Goal: Task Accomplishment & Management: Manage account settings

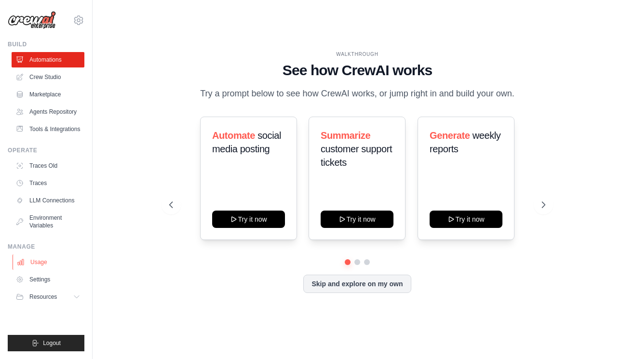
click at [41, 270] on link "Usage" at bounding box center [49, 262] width 73 height 15
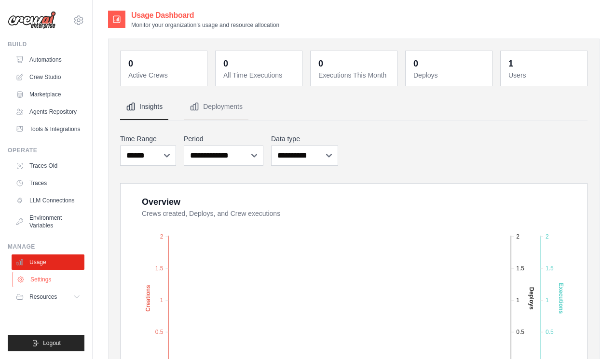
click at [41, 286] on link "Settings" at bounding box center [49, 279] width 73 height 15
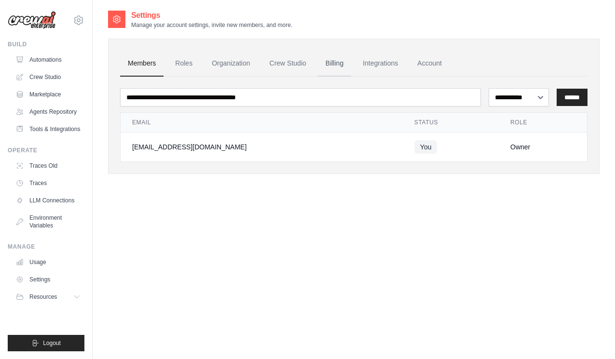
click at [348, 69] on link "Billing" at bounding box center [334, 64] width 33 height 26
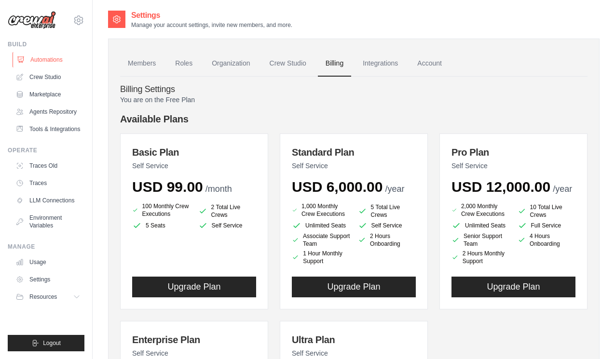
click at [57, 67] on link "Automations" at bounding box center [49, 59] width 73 height 15
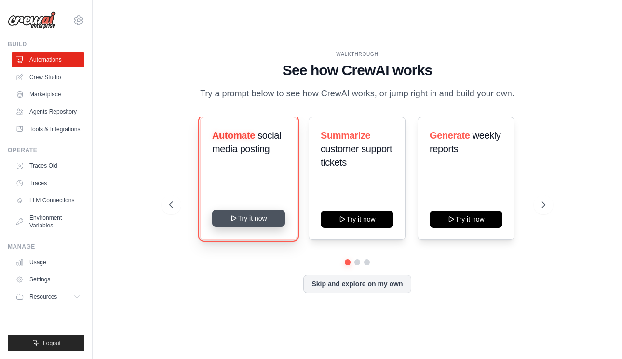
click at [252, 226] on button "Try it now" at bounding box center [248, 218] width 73 height 17
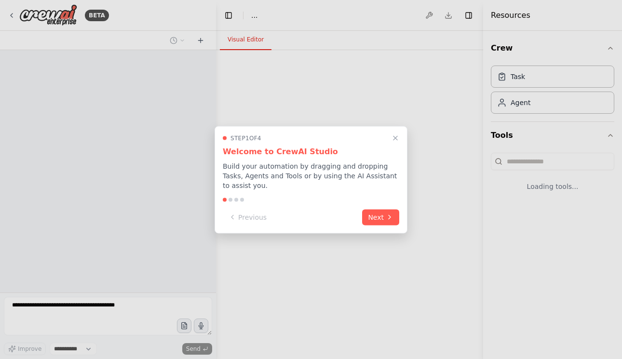
select select "****"
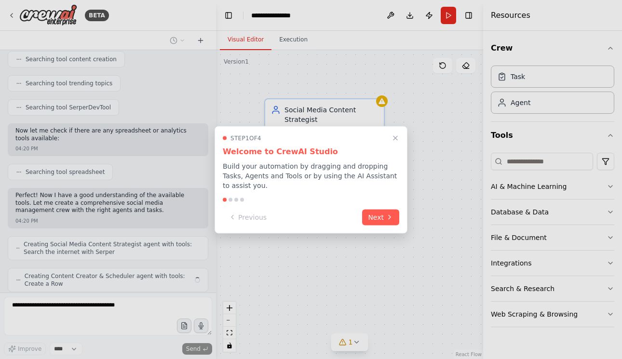
scroll to position [282, 0]
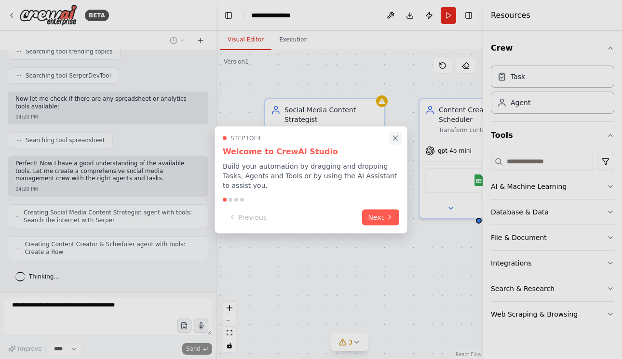
click at [395, 137] on icon "Close walkthrough" at bounding box center [396, 138] width 4 height 4
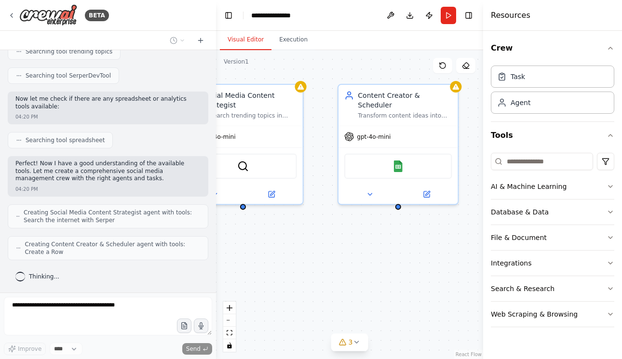
scroll to position [314, 0]
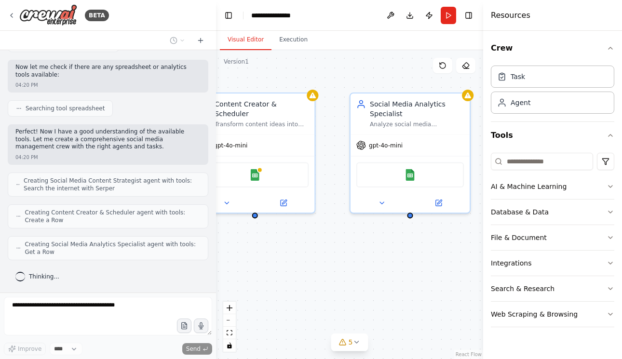
drag, startPoint x: 418, startPoint y: 277, endPoint x: 193, endPoint y: 273, distance: 224.4
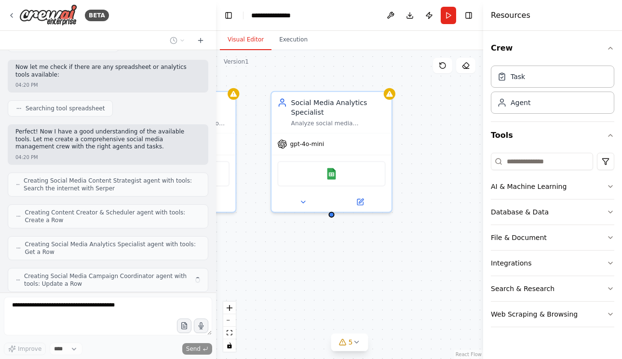
scroll to position [345, 0]
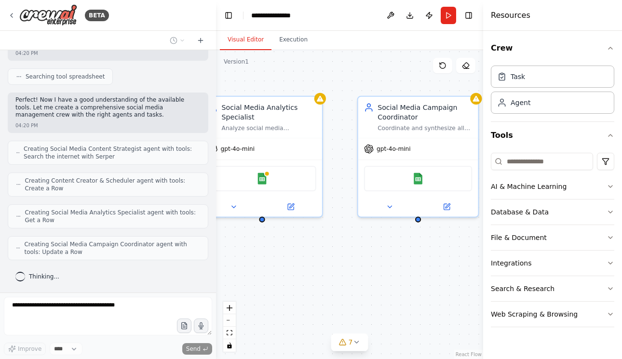
drag, startPoint x: 409, startPoint y: 283, endPoint x: 226, endPoint y: 288, distance: 182.9
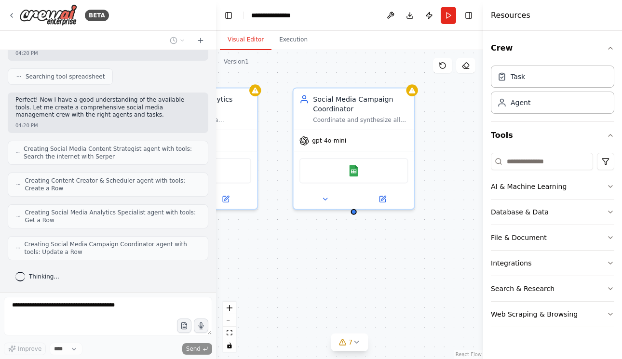
drag, startPoint x: 421, startPoint y: 292, endPoint x: 392, endPoint y: 285, distance: 30.3
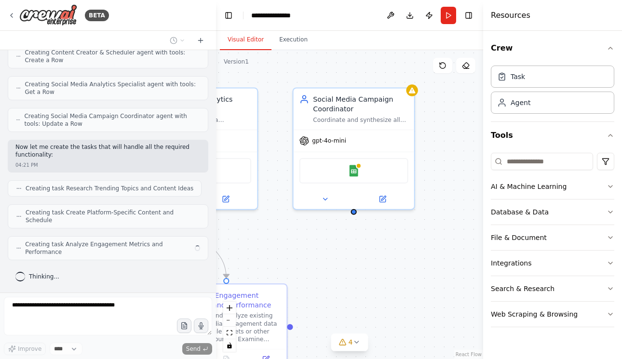
scroll to position [466, 0]
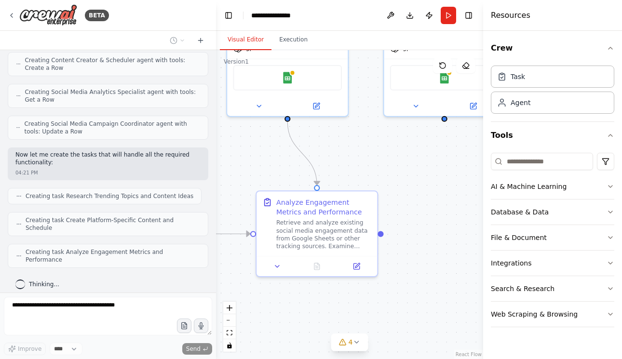
drag, startPoint x: 338, startPoint y: 269, endPoint x: 411, endPoint y: 187, distance: 110.0
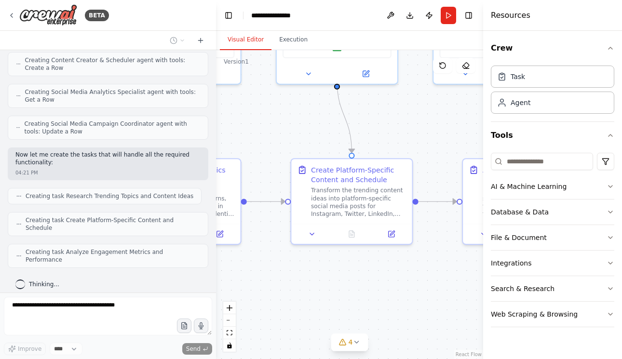
drag, startPoint x: 265, startPoint y: 301, endPoint x: 471, endPoint y: 269, distance: 208.9
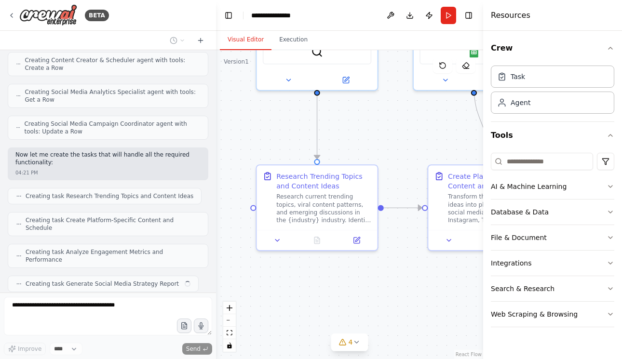
scroll to position [490, 0]
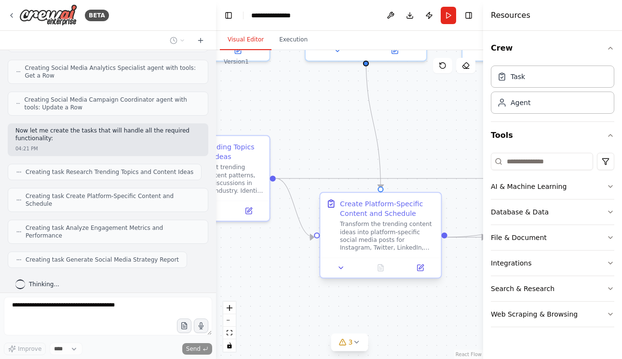
drag, startPoint x: 400, startPoint y: 274, endPoint x: 338, endPoint y: 250, distance: 66.3
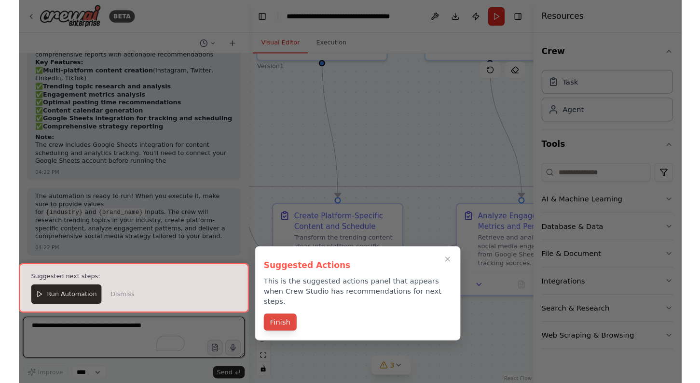
scroll to position [996, 0]
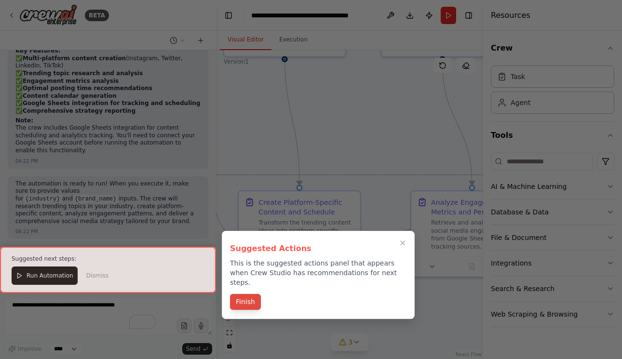
click at [234, 294] on button "Finish" at bounding box center [245, 302] width 31 height 16
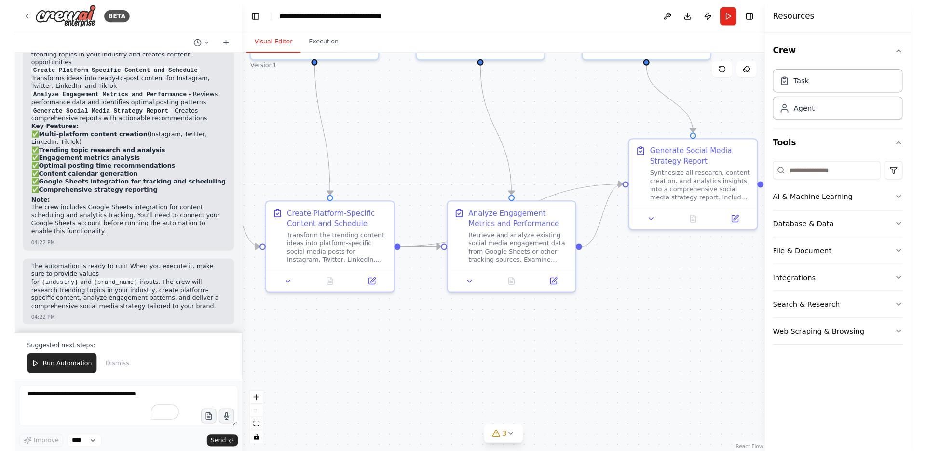
scroll to position [904, 0]
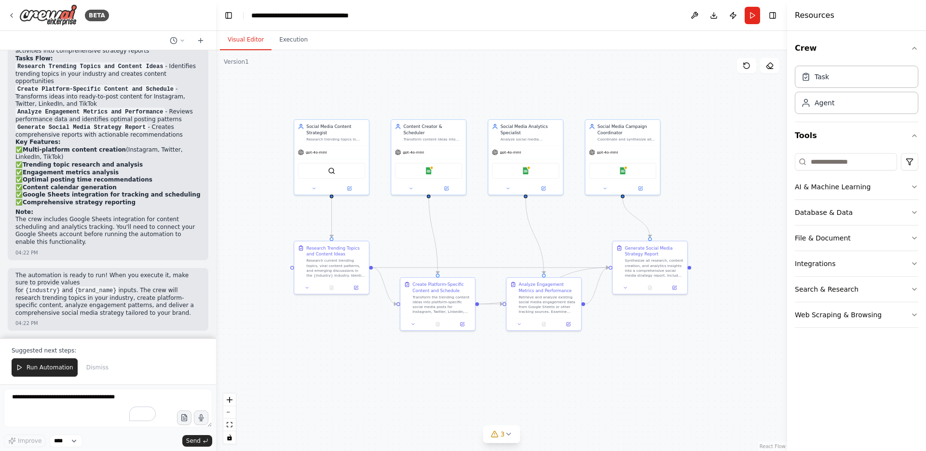
drag, startPoint x: 563, startPoint y: 292, endPoint x: 572, endPoint y: 366, distance: 74.8
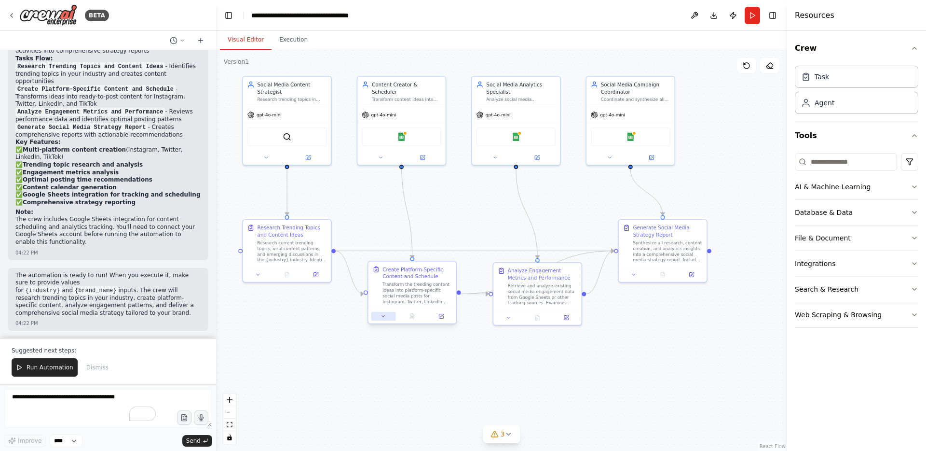
click at [381, 316] on icon at bounding box center [384, 316] width 6 height 6
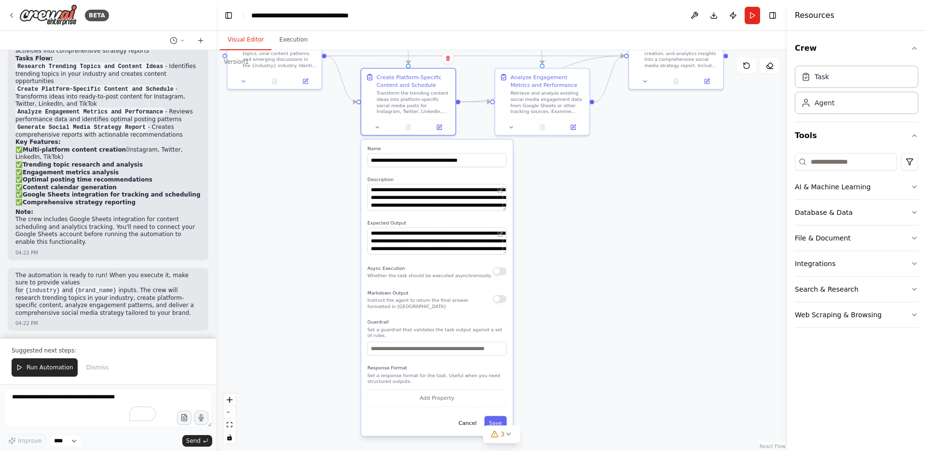
drag, startPoint x: 568, startPoint y: 356, endPoint x: 571, endPoint y: 190, distance: 166.0
click at [502, 359] on span "3" at bounding box center [503, 434] width 4 height 10
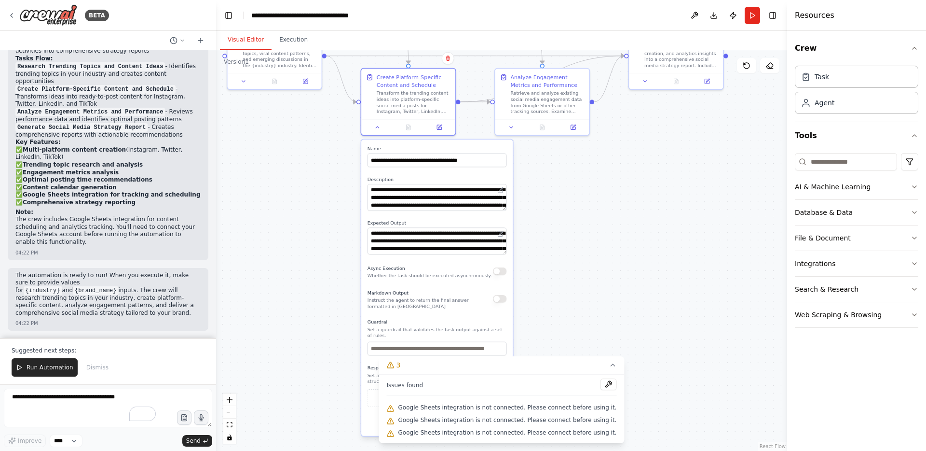
click at [538, 287] on div ".deletable-edge-delete-btn { width: 20px; height: 20px; border: 0px solid #ffff…" at bounding box center [501, 250] width 571 height 400
click at [620, 257] on div ".deletable-edge-delete-btn { width: 20px; height: 20px; border: 0px solid #ffff…" at bounding box center [501, 250] width 571 height 400
click at [611, 359] on icon at bounding box center [613, 365] width 4 height 2
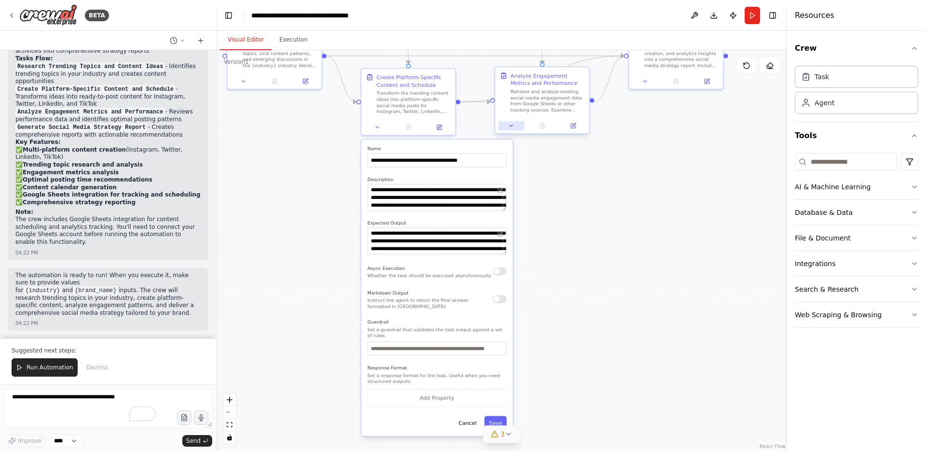
click at [513, 124] on icon at bounding box center [511, 126] width 6 height 6
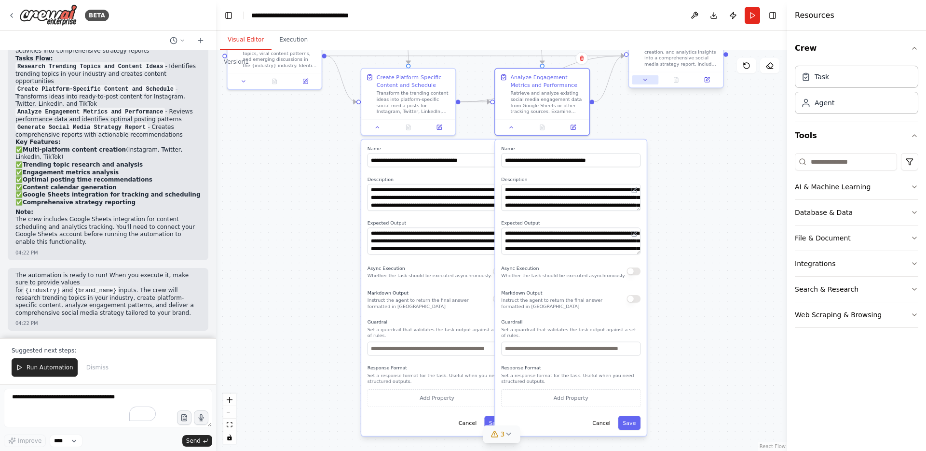
click at [622, 81] on icon at bounding box center [645, 80] width 6 height 6
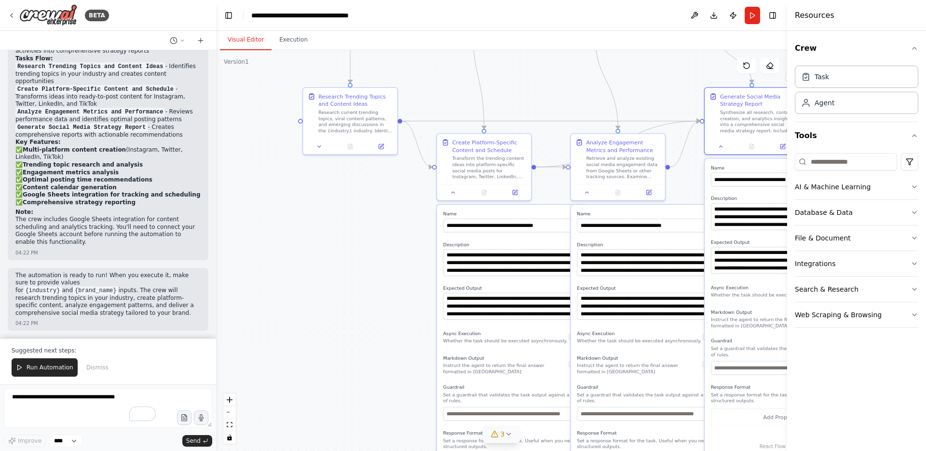
drag, startPoint x: 335, startPoint y: 175, endPoint x: 443, endPoint y: 267, distance: 142.0
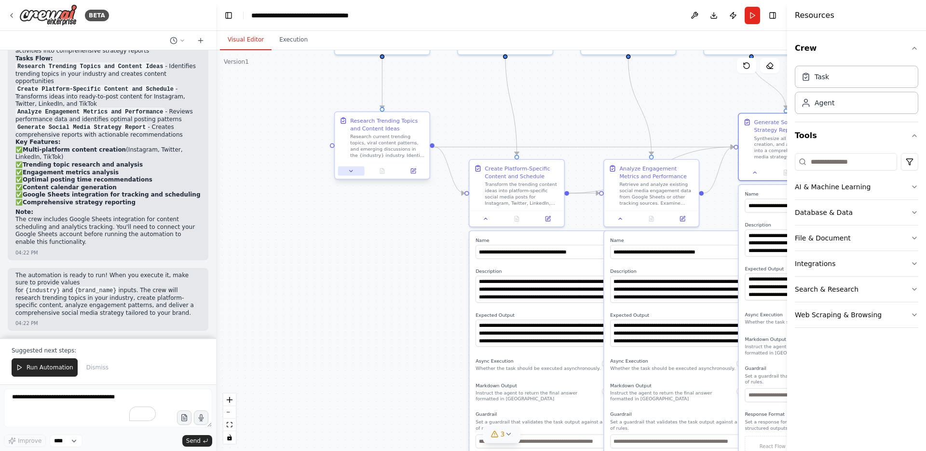
click at [352, 171] on icon at bounding box center [351, 171] width 6 height 6
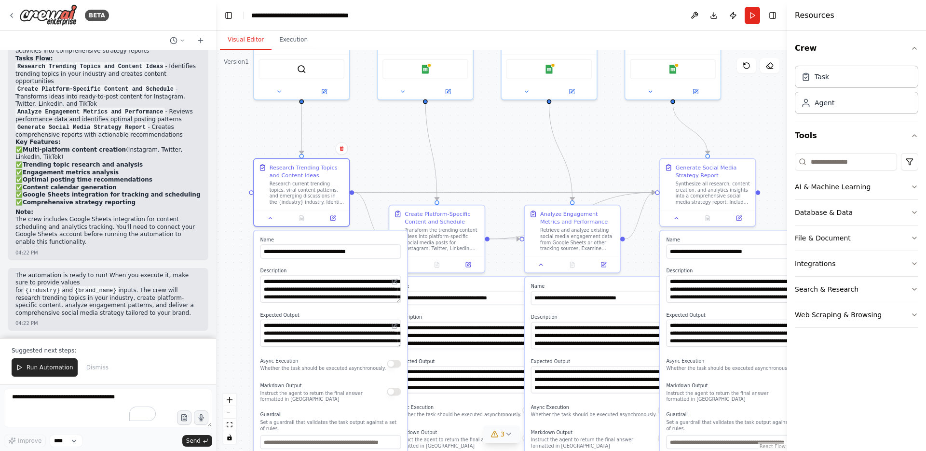
drag, startPoint x: 307, startPoint y: 215, endPoint x: 226, endPoint y: 261, distance: 93.3
click at [274, 220] on button at bounding box center [270, 216] width 27 height 9
click at [272, 220] on button at bounding box center [270, 216] width 27 height 9
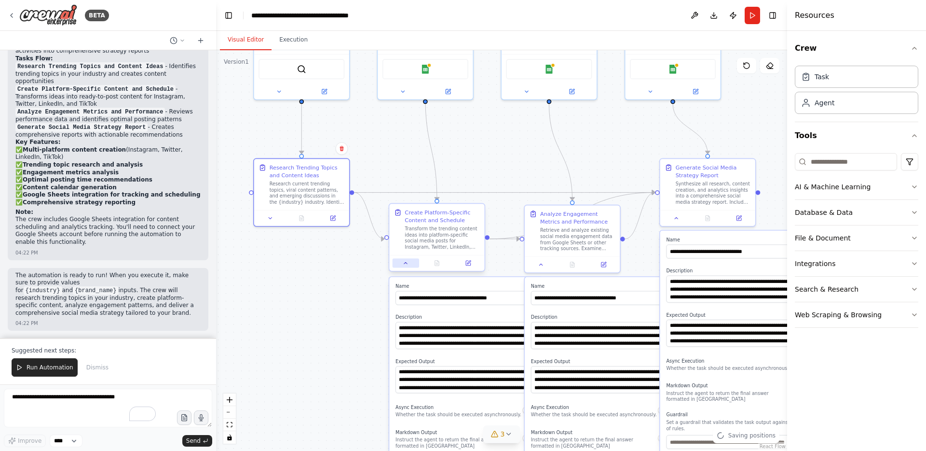
click at [400, 264] on button at bounding box center [406, 262] width 27 height 9
click at [546, 266] on button at bounding box center [541, 262] width 27 height 9
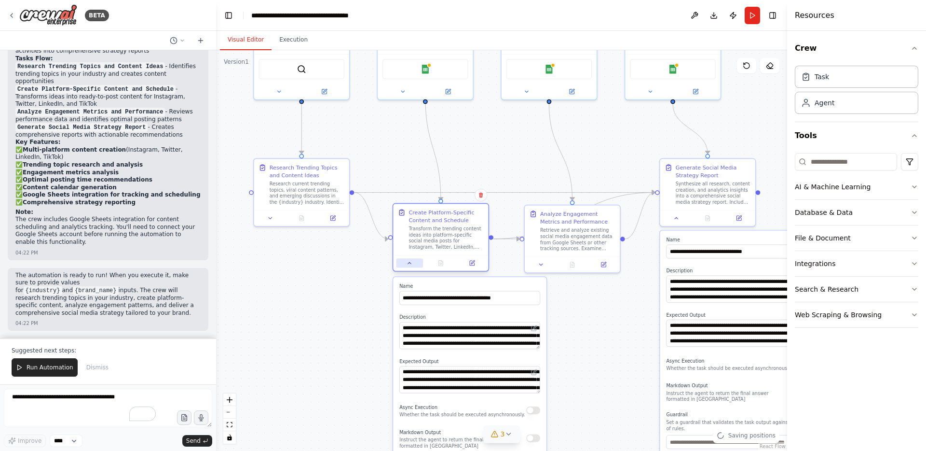
click at [407, 265] on icon at bounding box center [410, 263] width 6 height 6
click at [411, 265] on icon at bounding box center [410, 263] width 6 height 6
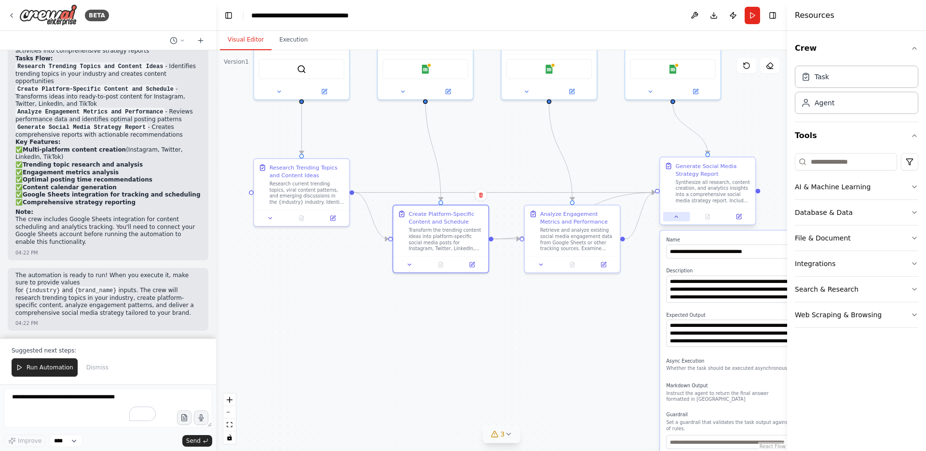
click at [622, 217] on icon at bounding box center [676, 216] width 6 height 6
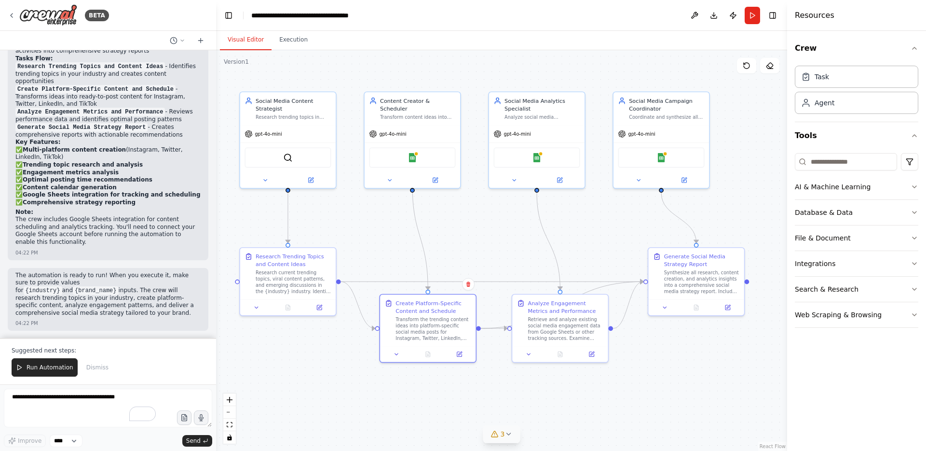
drag, startPoint x: 675, startPoint y: 352, endPoint x: 665, endPoint y: 390, distance: 38.8
click at [622, 190] on div "AI & Machine Learning" at bounding box center [833, 187] width 76 height 10
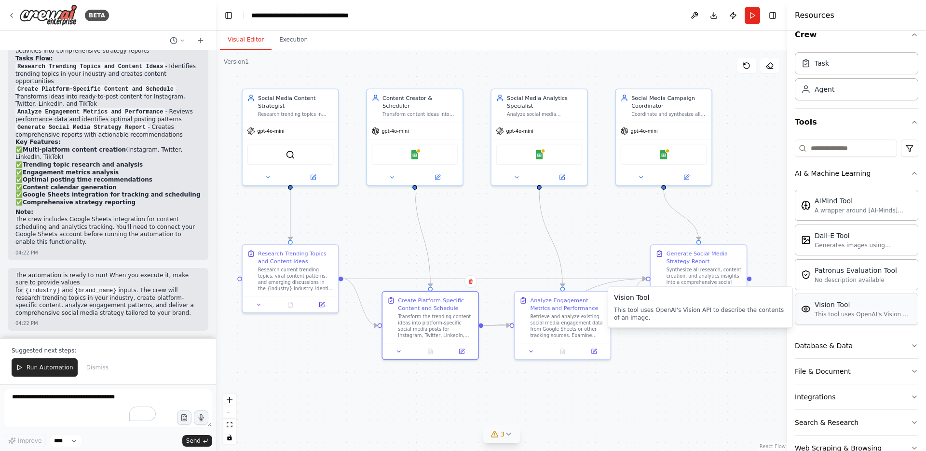
scroll to position [16, 0]
click at [622, 349] on button "Database & Data" at bounding box center [856, 342] width 123 height 25
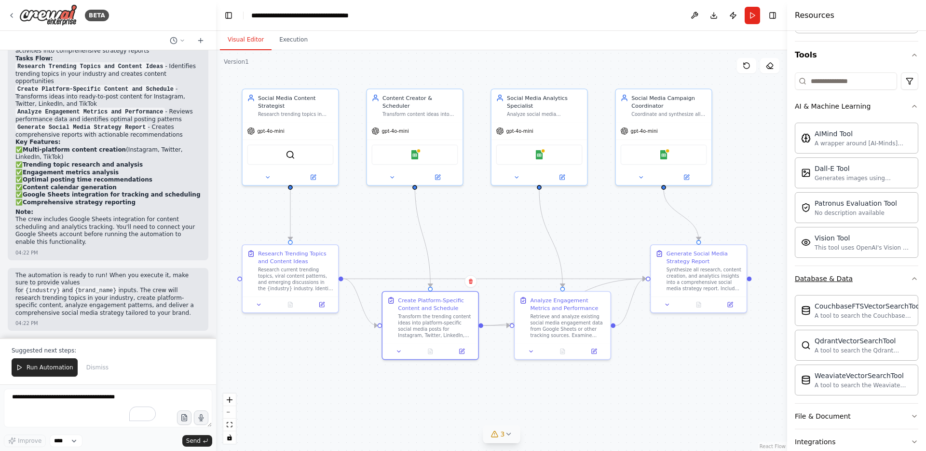
scroll to position [151, 0]
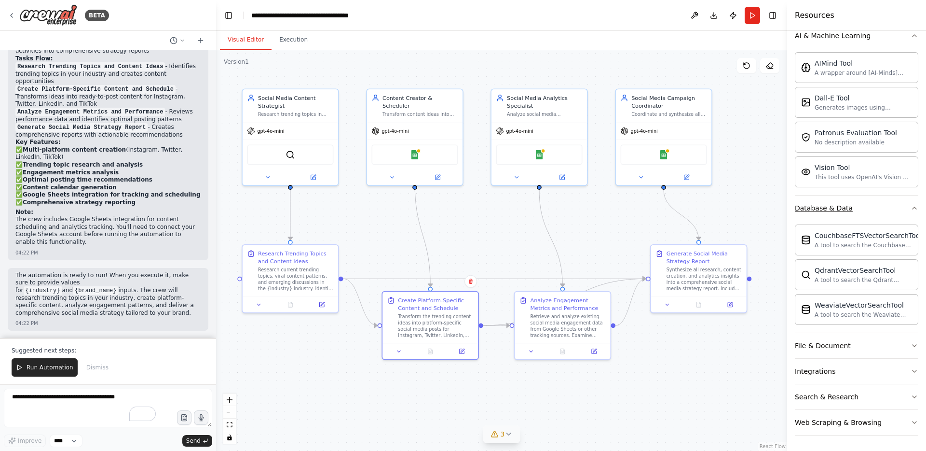
click at [622, 349] on button "File & Document" at bounding box center [856, 345] width 123 height 25
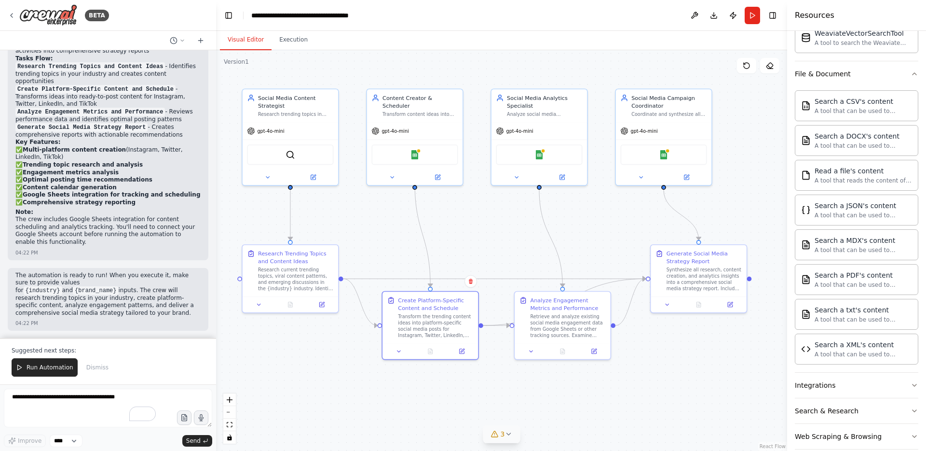
scroll to position [437, 0]
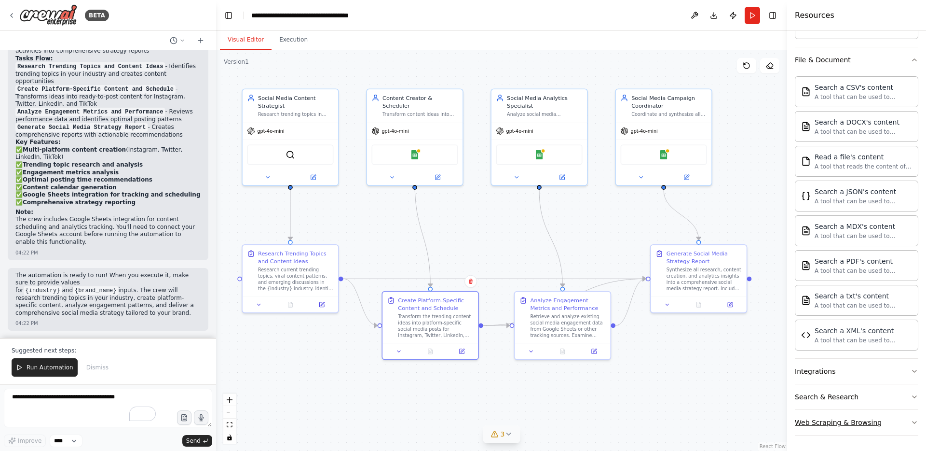
click at [622, 359] on div "Web Scraping & Browsing" at bounding box center [838, 422] width 87 height 10
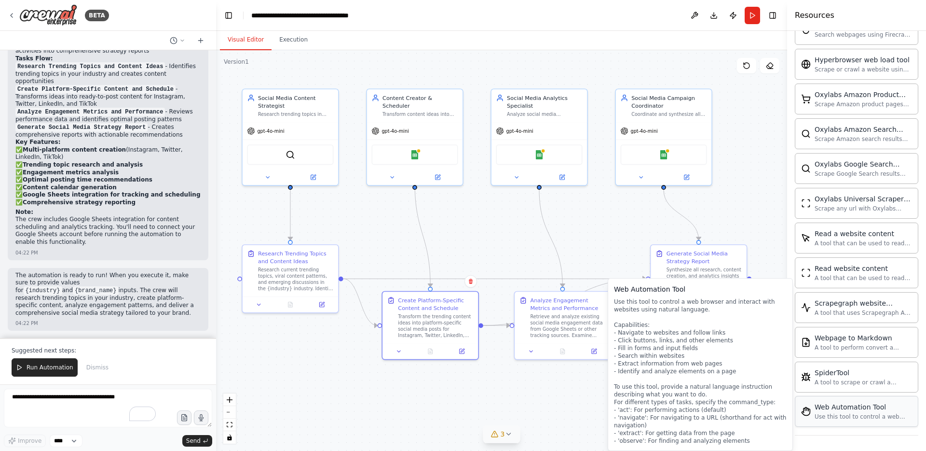
scroll to position [0, 0]
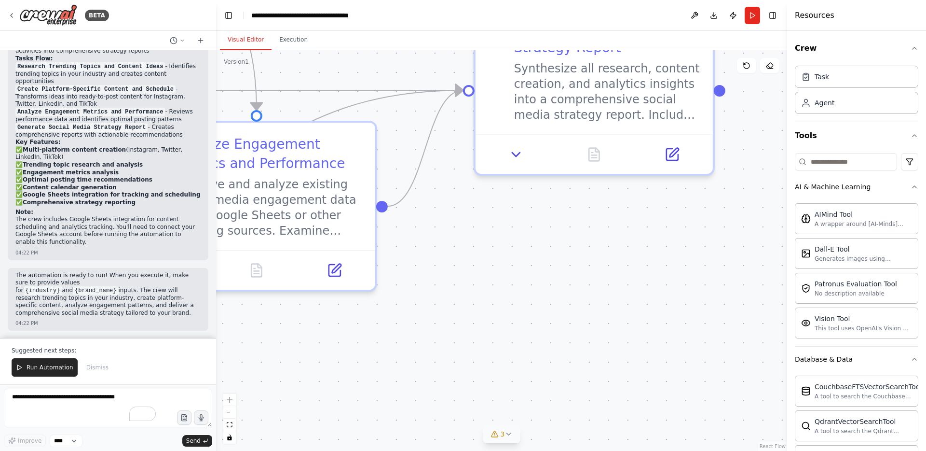
click at [622, 359] on div ".deletable-edge-delete-btn { width: 20px; height: 20px; border: 0px solid #ffff…" at bounding box center [501, 250] width 571 height 400
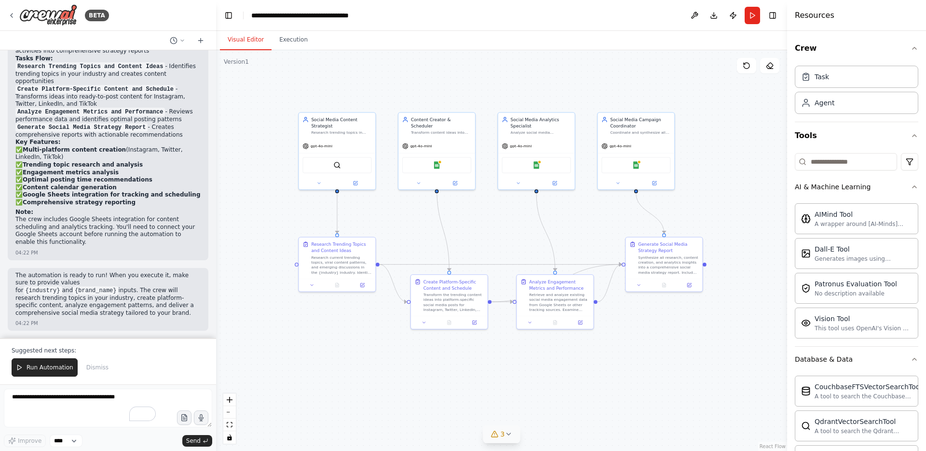
click at [622, 345] on div ".deletable-edge-delete-btn { width: 20px; height: 20px; border: 0px solid #ffff…" at bounding box center [501, 250] width 571 height 400
click at [622, 48] on div "Crew Task Agent Tools AI & Machine Learning AIMind Tool A wrapper around [AI-Mi…" at bounding box center [856, 241] width 139 height 420
click at [622, 49] on icon "button" at bounding box center [915, 48] width 8 height 8
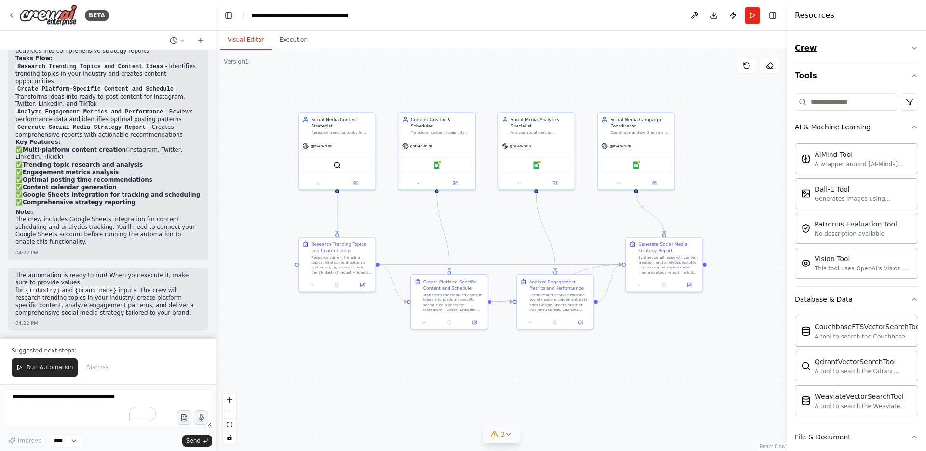
click at [622, 49] on icon "button" at bounding box center [915, 48] width 4 height 2
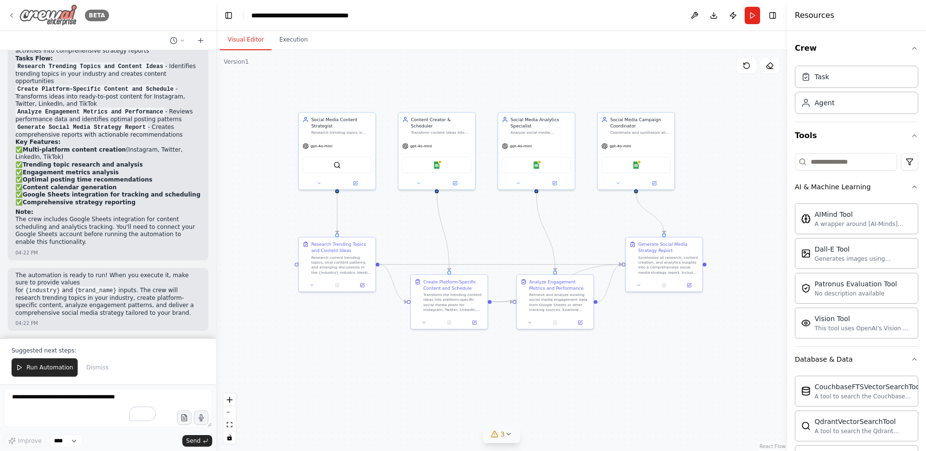
click at [12, 13] on icon at bounding box center [12, 16] width 8 height 8
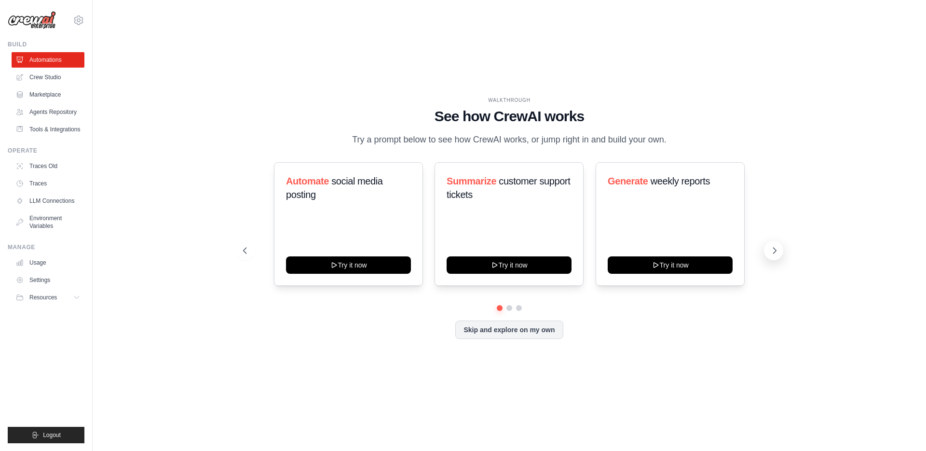
click at [777, 255] on icon at bounding box center [775, 251] width 10 height 10
click at [33, 93] on link "Marketplace" at bounding box center [49, 94] width 73 height 15
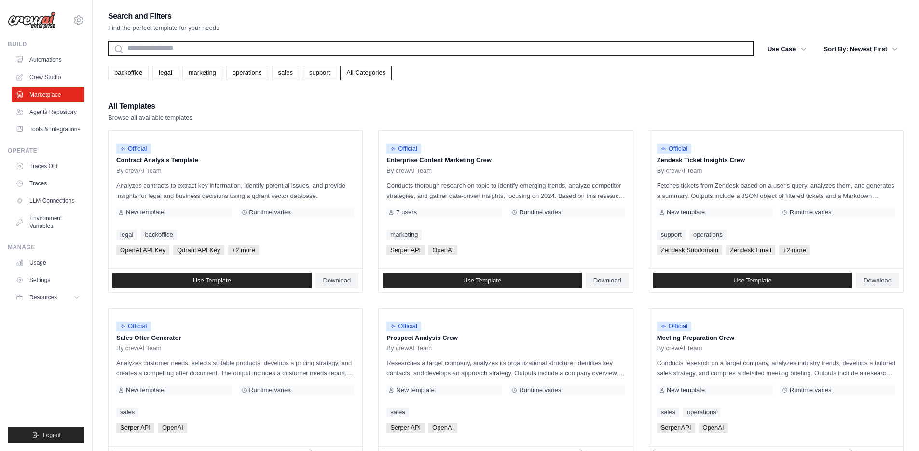
click at [188, 46] on input "text" at bounding box center [431, 48] width 646 height 15
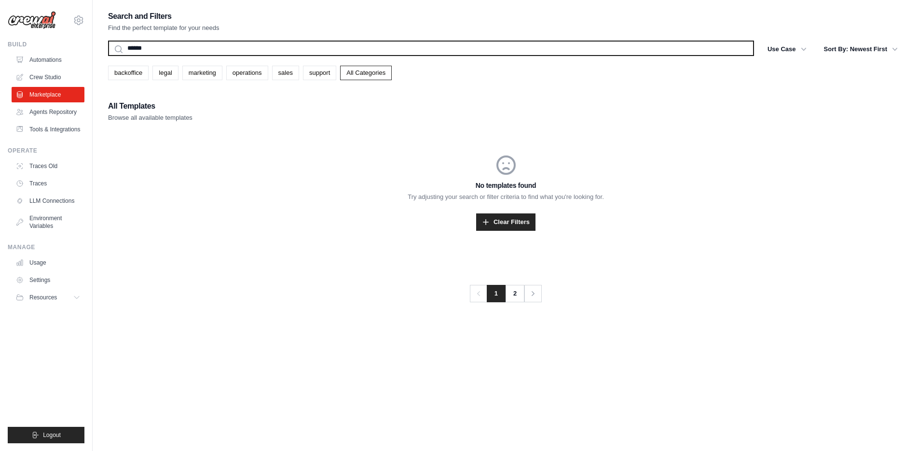
type input "******"
click at [108, 55] on button "Search" at bounding box center [108, 55] width 0 height 0
drag, startPoint x: 158, startPoint y: 50, endPoint x: 123, endPoint y: 48, distance: 35.3
click at [123, 48] on input "******" at bounding box center [431, 48] width 646 height 15
type input "**********"
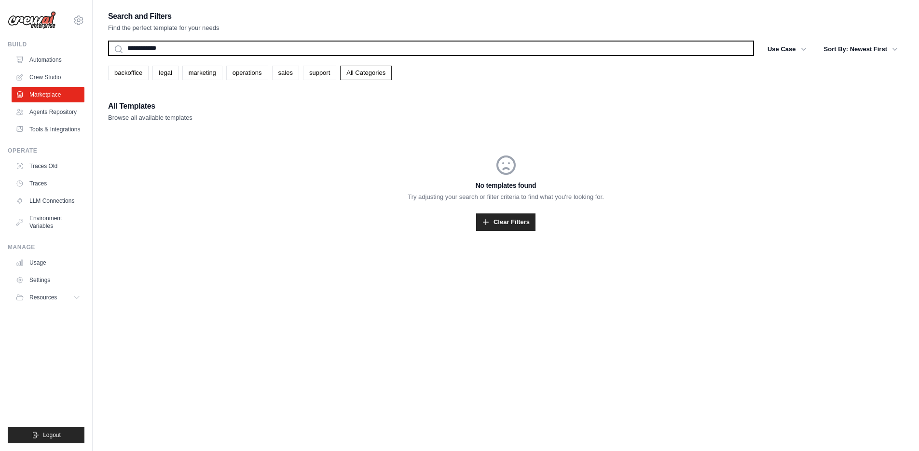
click at [108, 55] on button "Search" at bounding box center [108, 55] width 0 height 0
drag, startPoint x: 176, startPoint y: 48, endPoint x: 115, endPoint y: 48, distance: 61.3
click at [115, 48] on input "**********" at bounding box center [431, 48] width 646 height 15
type input "**********"
click at [108, 55] on button "Search" at bounding box center [108, 55] width 0 height 0
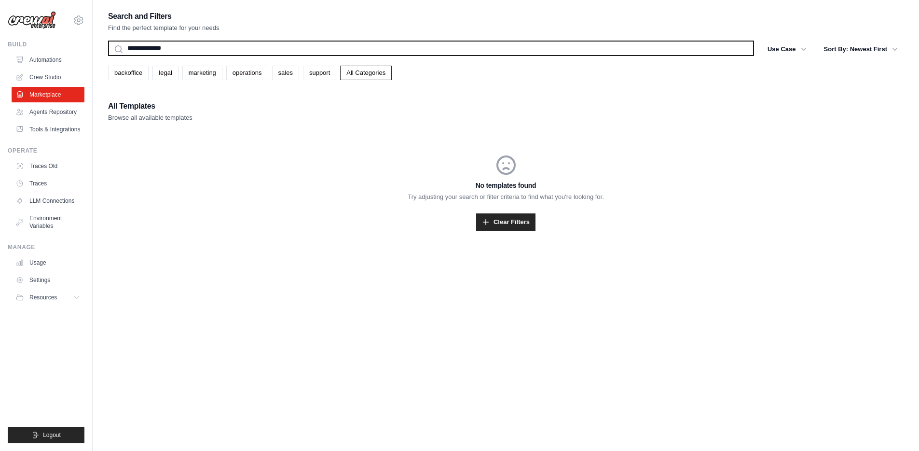
click at [151, 50] on input "**********" at bounding box center [431, 48] width 646 height 15
click at [163, 51] on input "**********" at bounding box center [431, 48] width 646 height 15
type input "********"
click at [108, 55] on button "Search" at bounding box center [108, 55] width 0 height 0
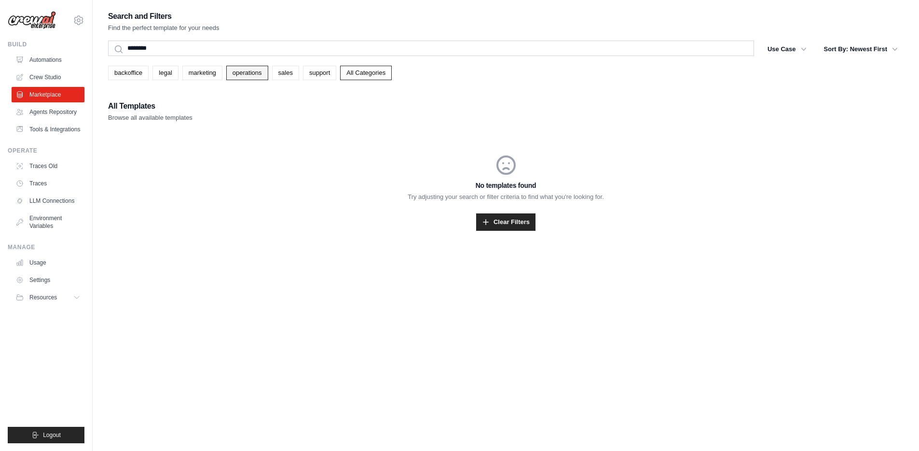
click at [246, 79] on link "operations" at bounding box center [247, 73] width 42 height 14
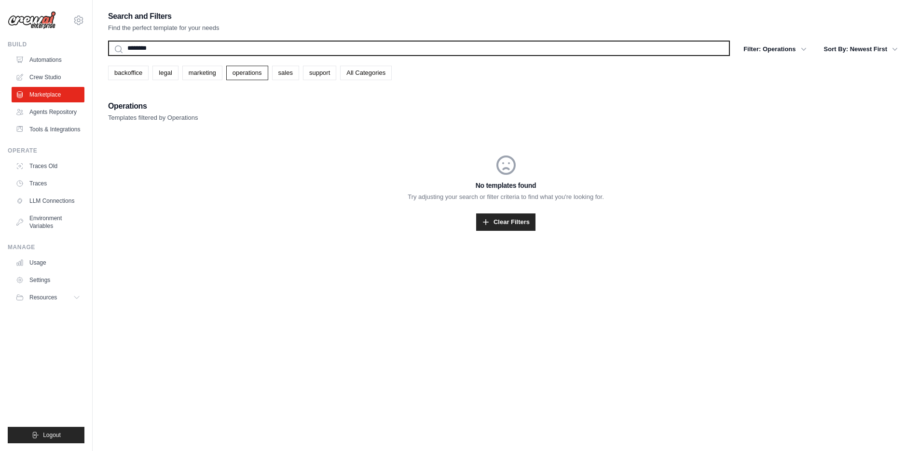
drag, startPoint x: 207, startPoint y: 49, endPoint x: 119, endPoint y: 49, distance: 88.8
click at [119, 49] on input "********" at bounding box center [419, 48] width 622 height 15
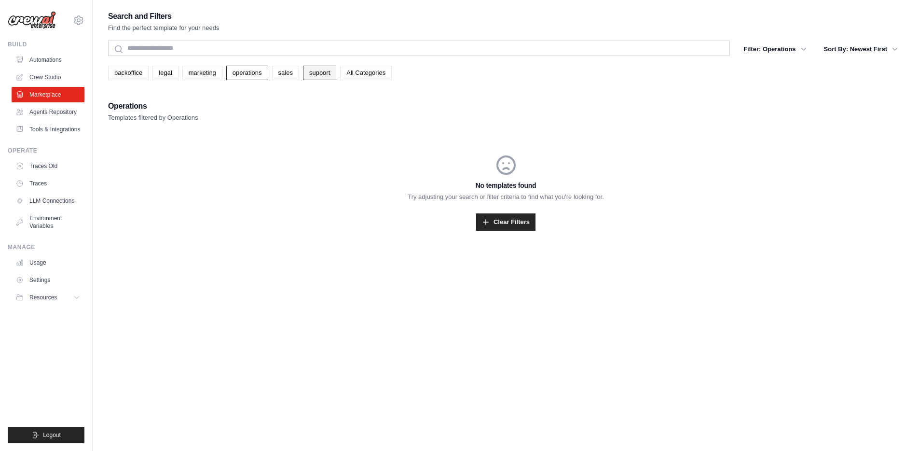
click at [328, 71] on link "support" at bounding box center [319, 73] width 33 height 14
click at [32, 60] on link "Automations" at bounding box center [49, 59] width 73 height 15
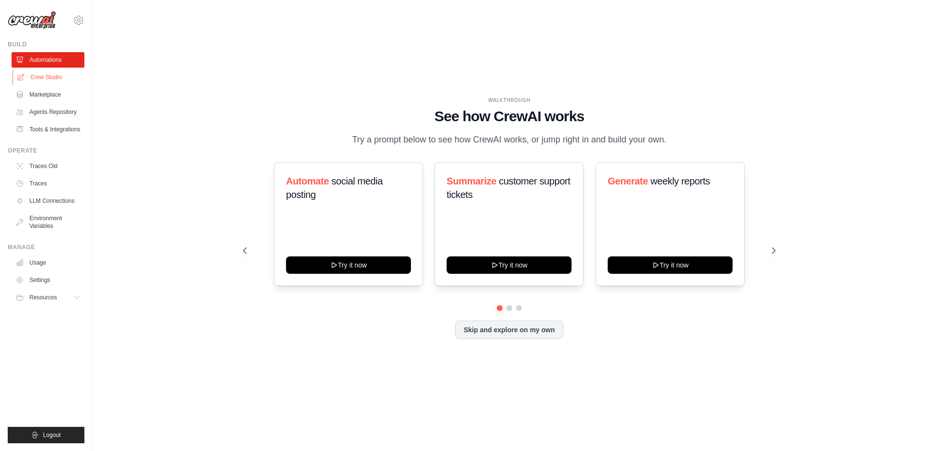
click at [33, 71] on link "Crew Studio" at bounding box center [49, 76] width 73 height 15
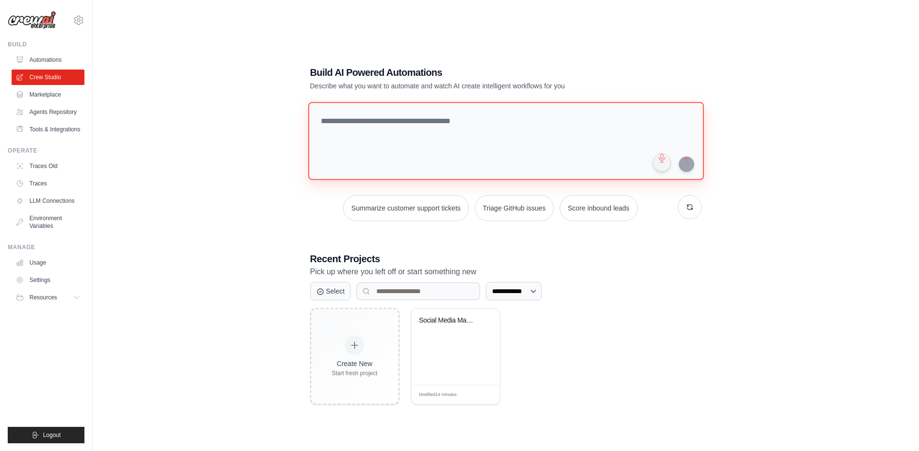
click at [397, 136] on textarea at bounding box center [506, 141] width 396 height 78
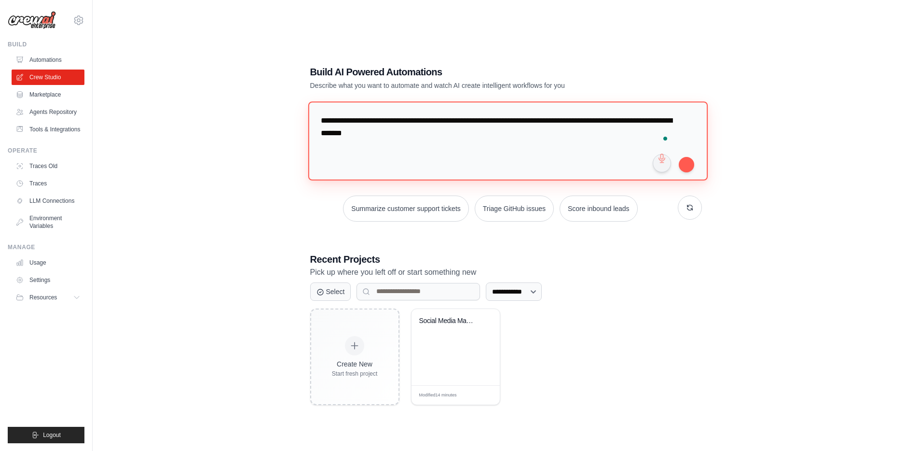
type textarea "**********"
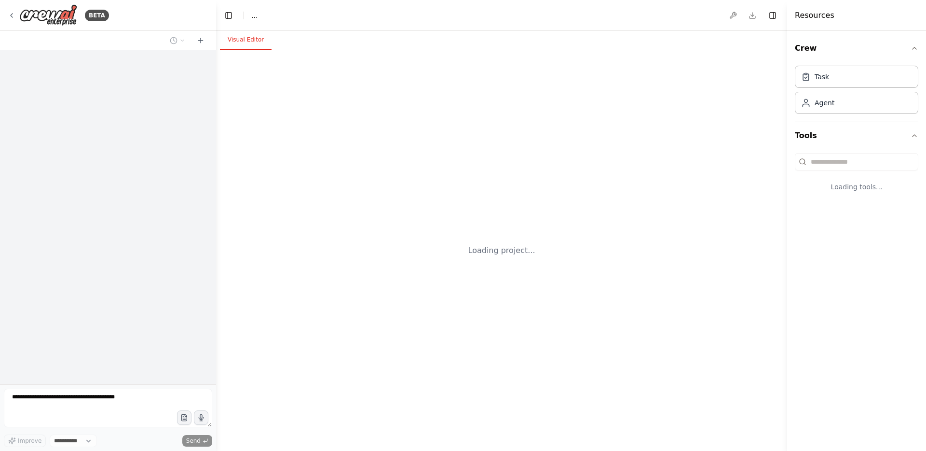
select select "****"
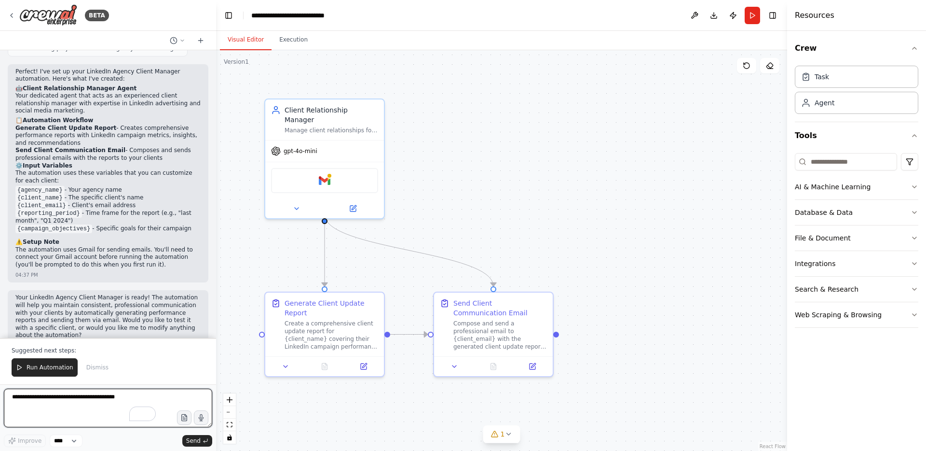
scroll to position [516, 0]
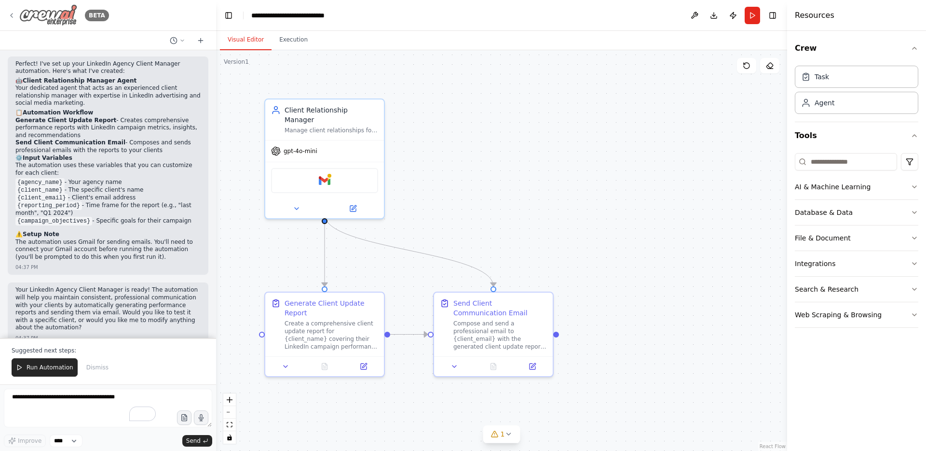
click at [10, 14] on icon at bounding box center [12, 16] width 8 height 8
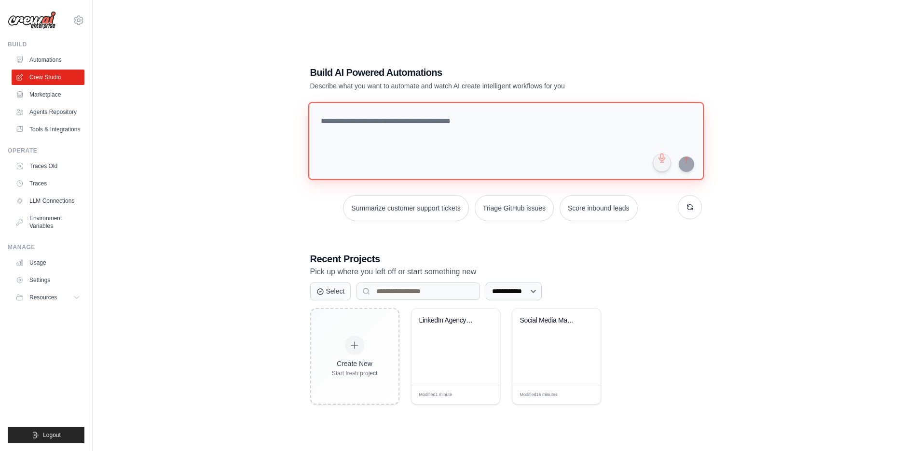
click at [375, 132] on textarea at bounding box center [506, 141] width 396 height 78
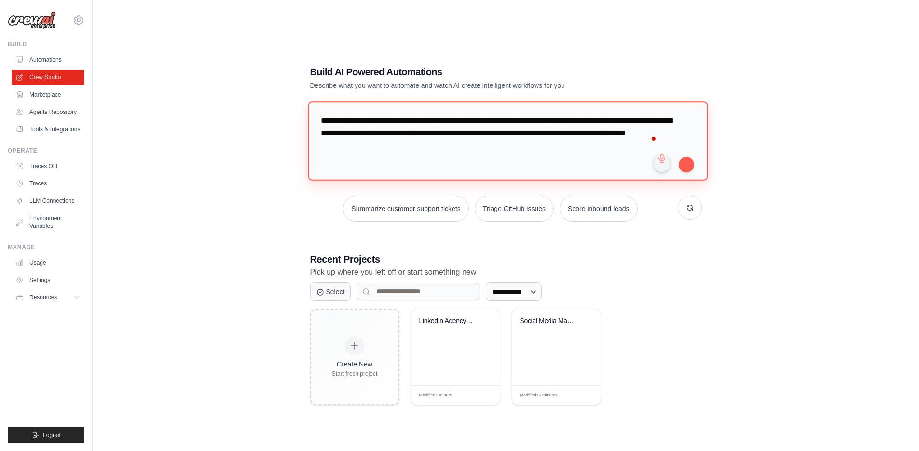
type textarea "**********"
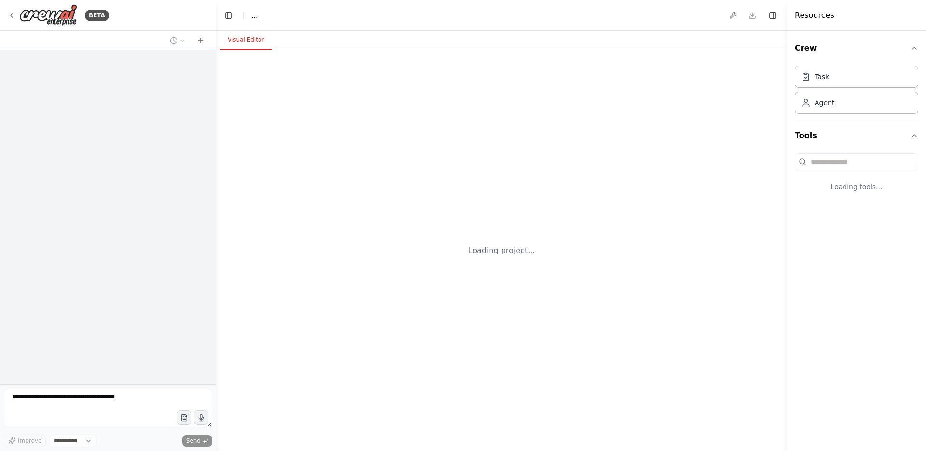
select select "****"
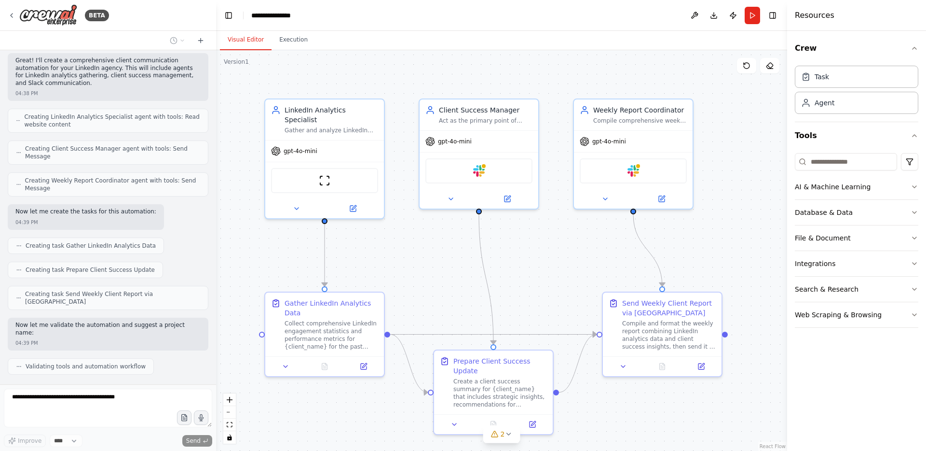
scroll to position [480, 0]
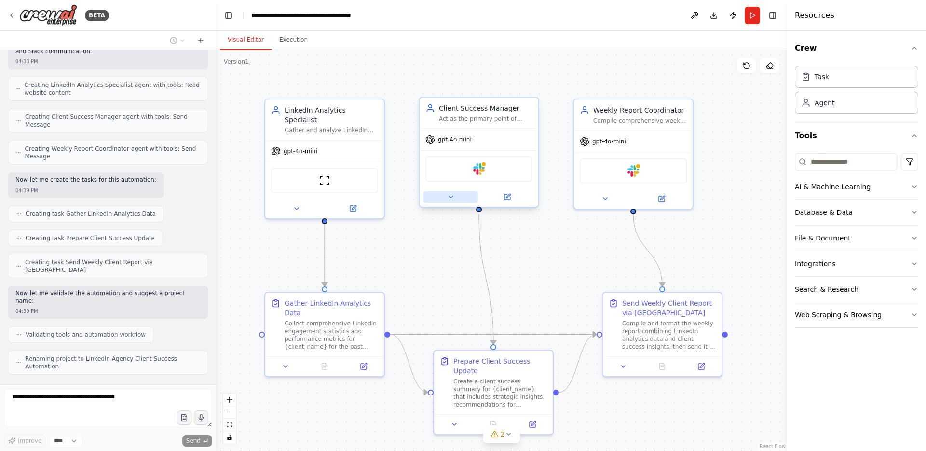
click at [450, 200] on icon at bounding box center [451, 197] width 8 height 8
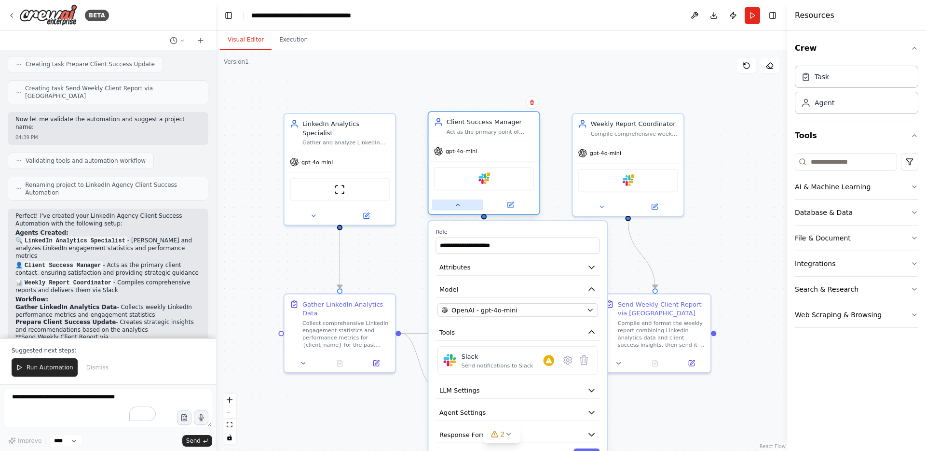
click at [455, 206] on icon at bounding box center [457, 204] width 7 height 7
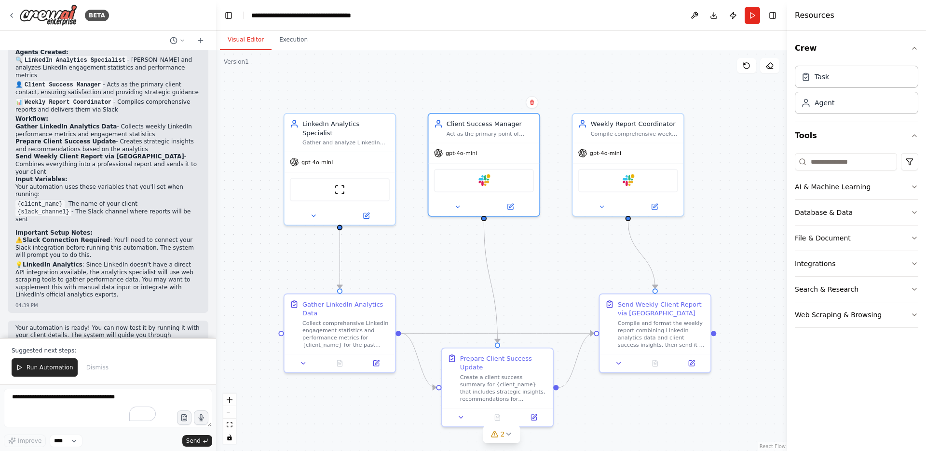
scroll to position [841, 0]
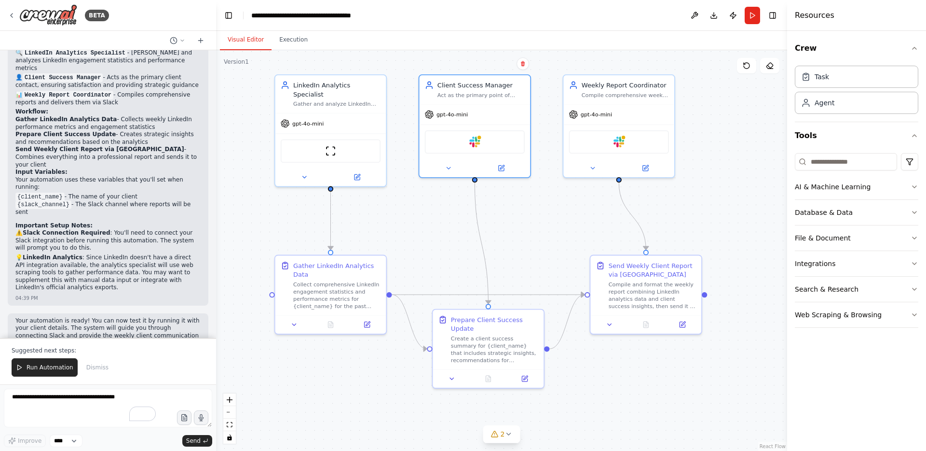
drag, startPoint x: 759, startPoint y: 244, endPoint x: 751, endPoint y: 205, distance: 39.6
click at [751, 205] on div ".deletable-edge-delete-btn { width: 20px; height: 20px; border: 0px solid #ffff…" at bounding box center [501, 250] width 571 height 400
click at [9, 20] on div "BETA" at bounding box center [58, 15] width 101 height 22
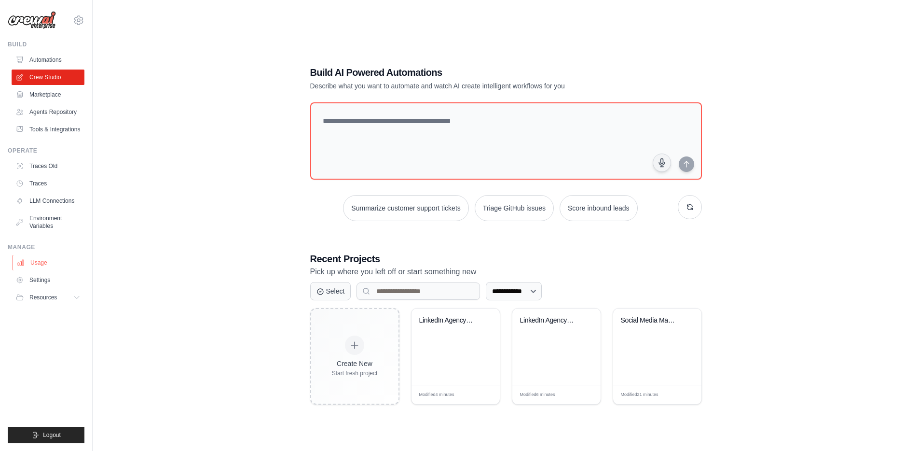
click at [44, 269] on link "Usage" at bounding box center [49, 262] width 73 height 15
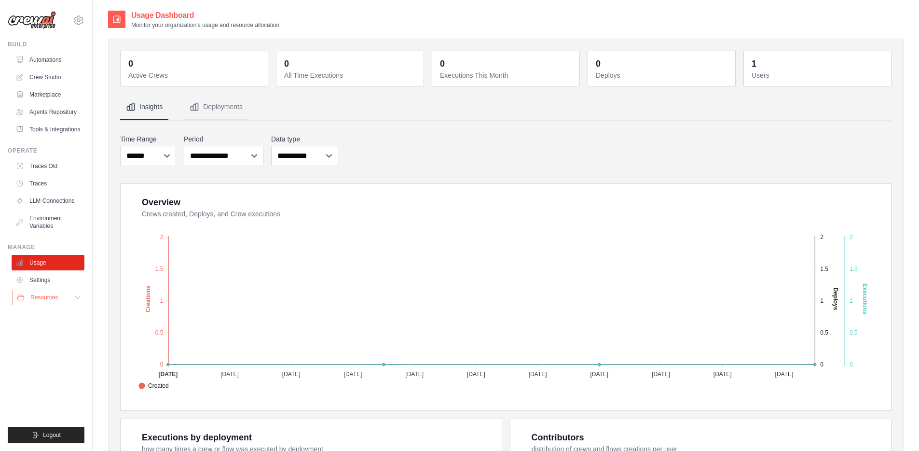
click at [53, 300] on button "Resources" at bounding box center [49, 296] width 73 height 15
click at [52, 288] on link "Settings" at bounding box center [49, 279] width 73 height 15
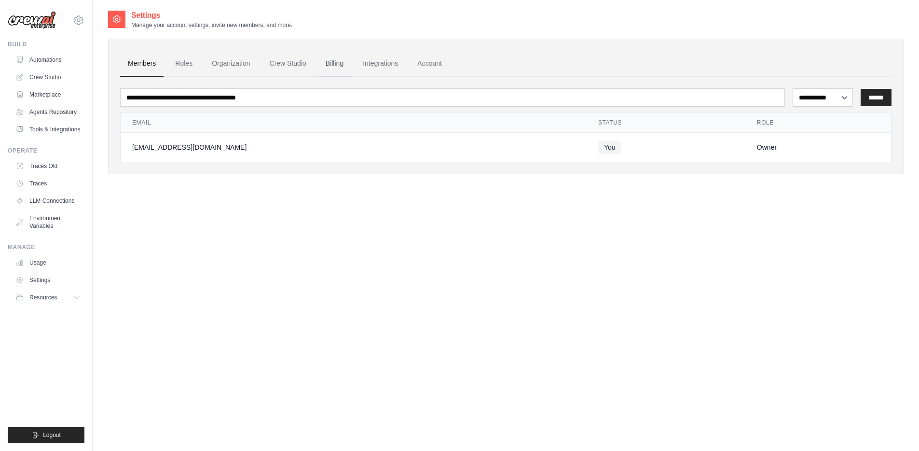
click at [345, 65] on link "Billing" at bounding box center [334, 64] width 33 height 26
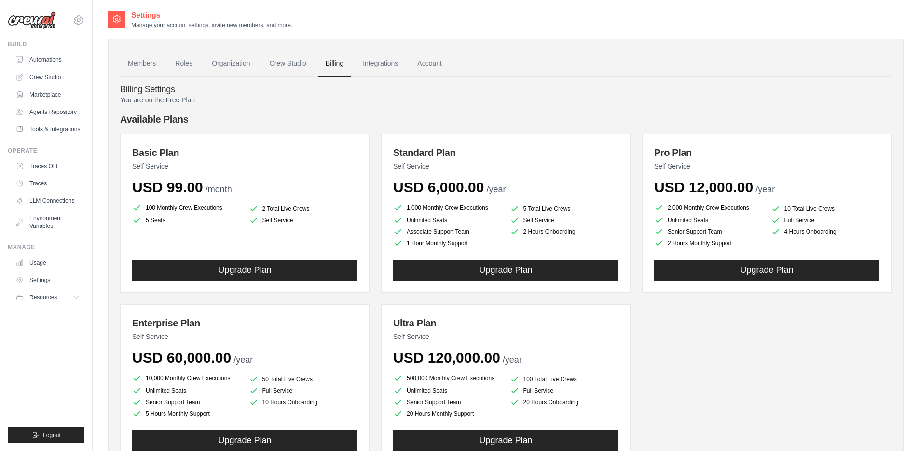
click at [157, 207] on li "100 Monthly Crew Executions" at bounding box center [186, 208] width 109 height 12
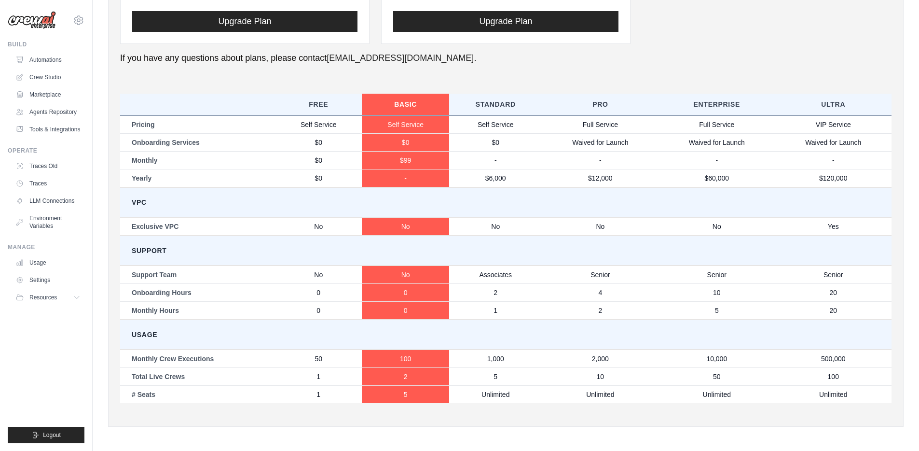
scroll to position [420, 0]
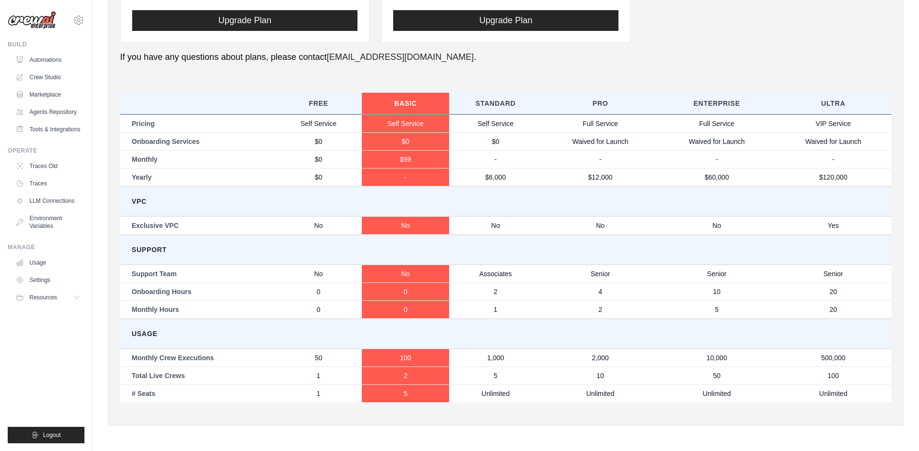
click at [203, 358] on td "Monthly Crew Executions" at bounding box center [197, 357] width 155 height 18
copy tr "Monthly Crew Executions"
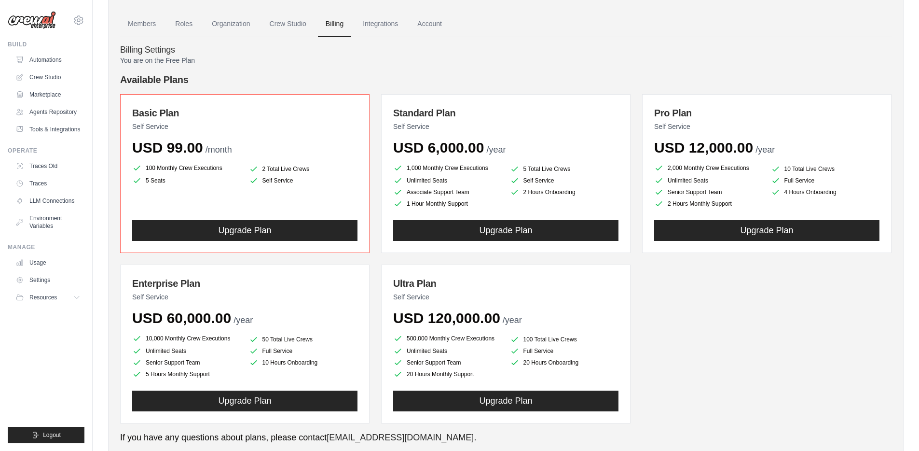
scroll to position [0, 0]
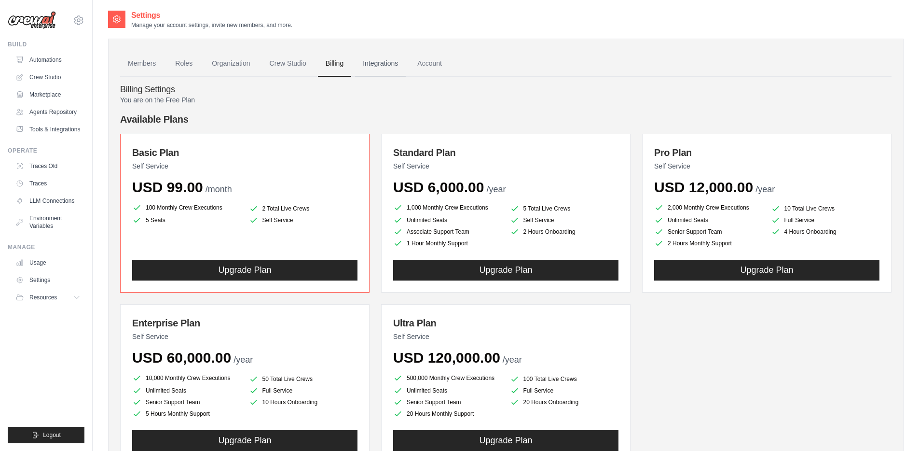
click at [395, 67] on link "Integrations" at bounding box center [380, 64] width 51 height 26
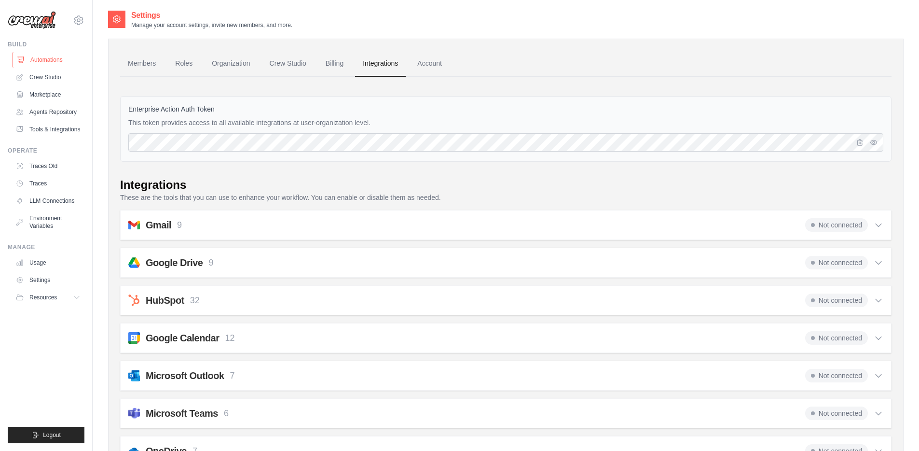
click at [55, 61] on link "Automations" at bounding box center [49, 59] width 73 height 15
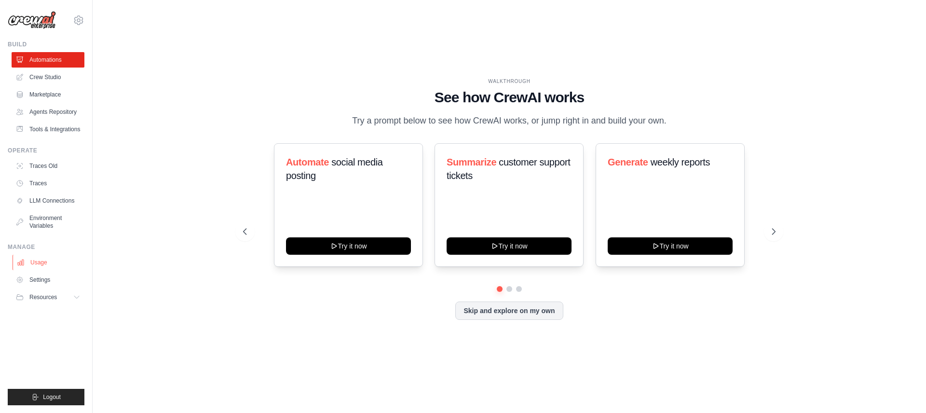
click at [41, 270] on link "Usage" at bounding box center [49, 262] width 73 height 15
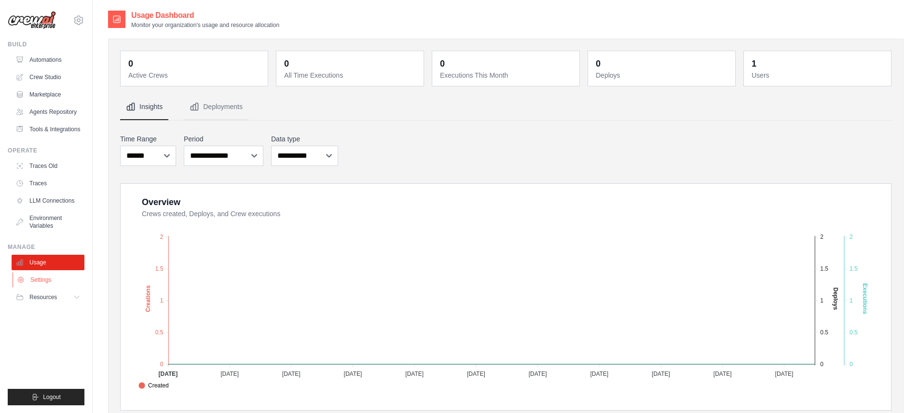
click at [40, 285] on link "Settings" at bounding box center [49, 279] width 73 height 15
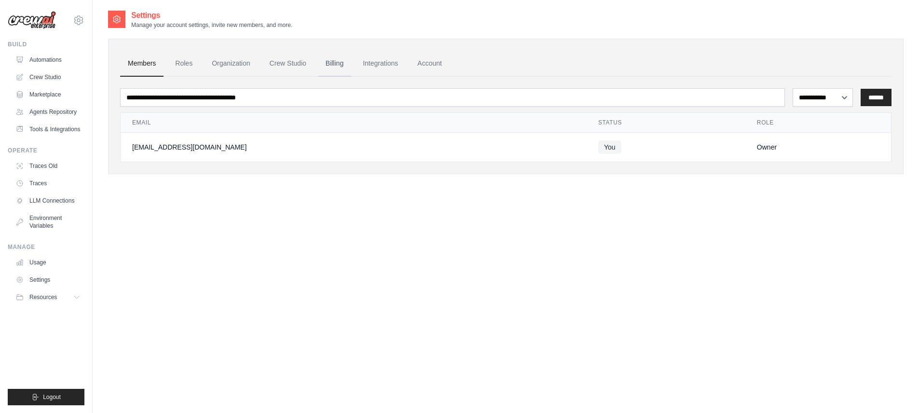
click at [342, 65] on link "Billing" at bounding box center [334, 64] width 33 height 26
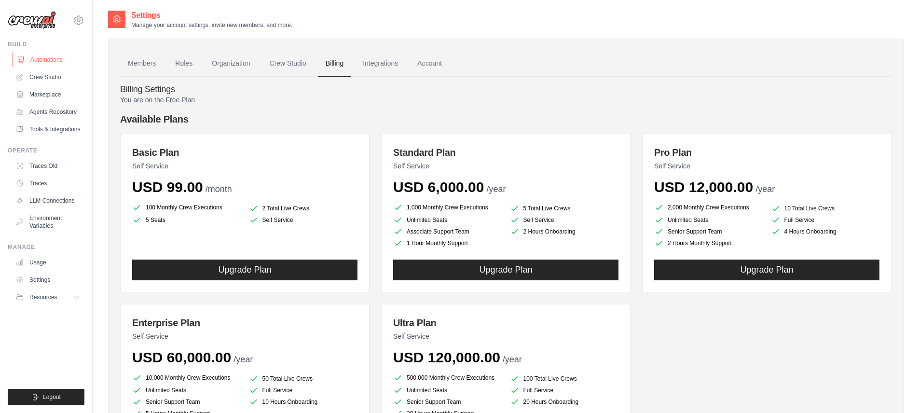
click at [30, 61] on link "Automations" at bounding box center [49, 59] width 73 height 15
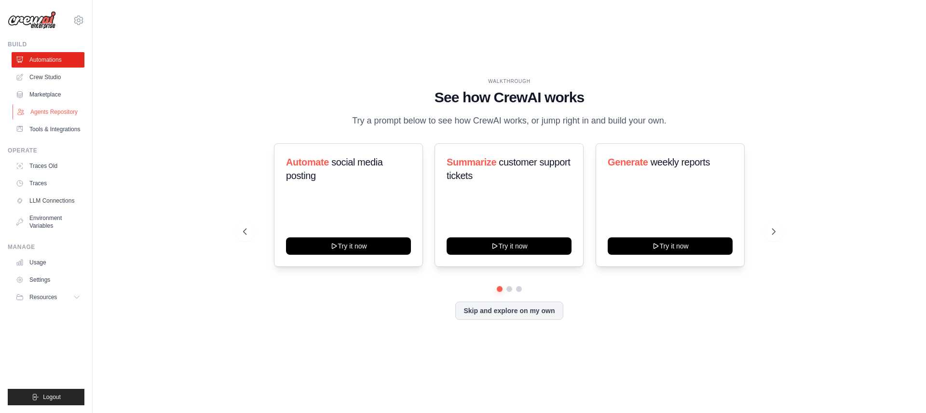
click at [41, 108] on link "Agents Repository" at bounding box center [49, 111] width 73 height 15
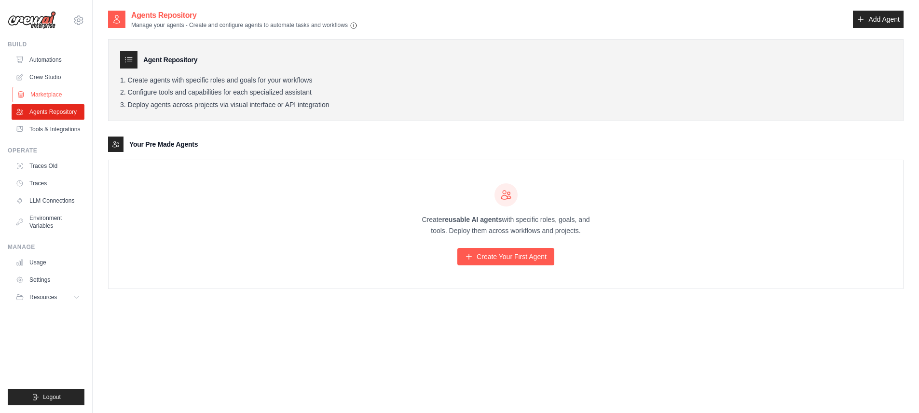
click at [56, 93] on link "Marketplace" at bounding box center [49, 94] width 73 height 15
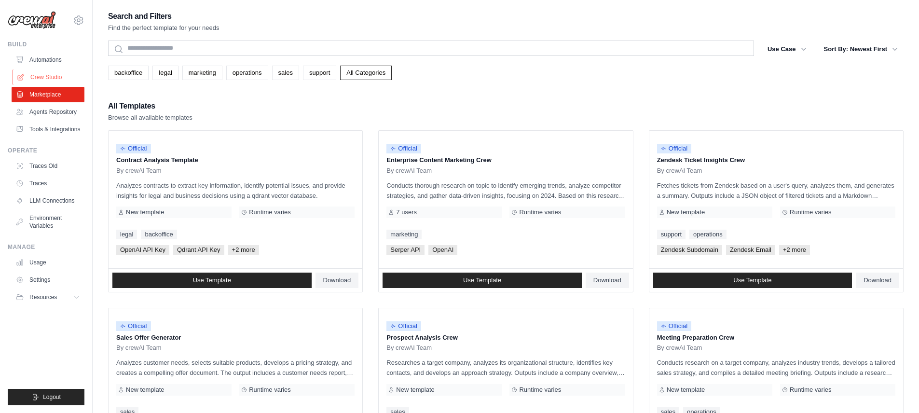
click at [55, 81] on link "Crew Studio" at bounding box center [49, 76] width 73 height 15
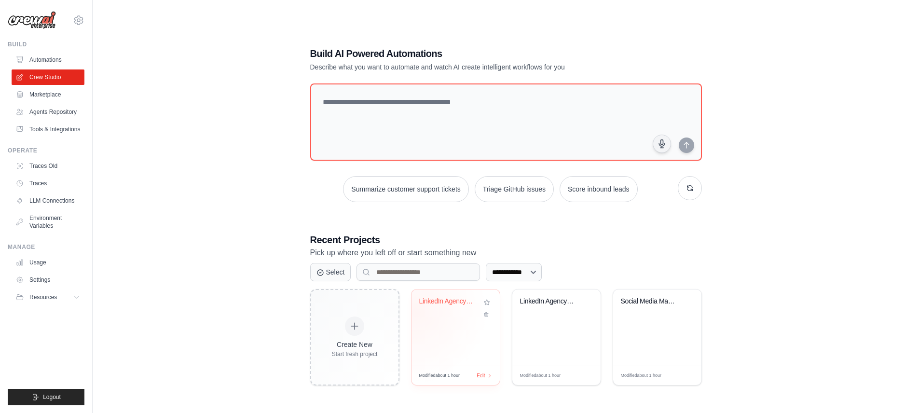
click at [415, 312] on div "LinkedIn Agency Client Success Auto..." at bounding box center [455, 327] width 88 height 76
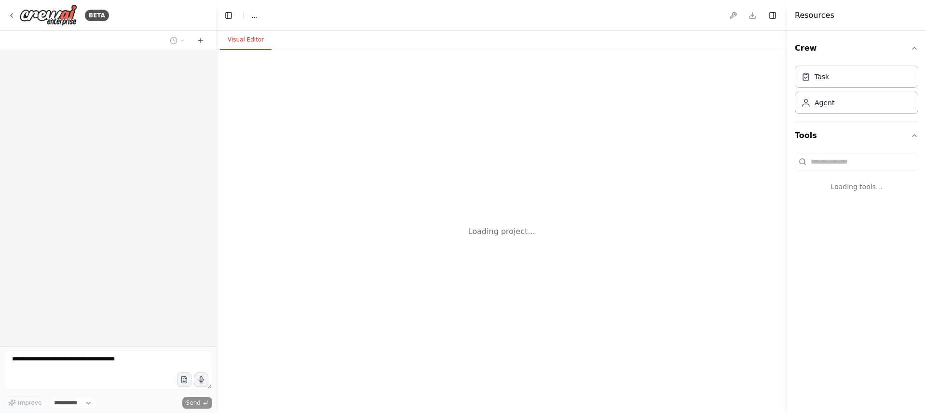
select select "****"
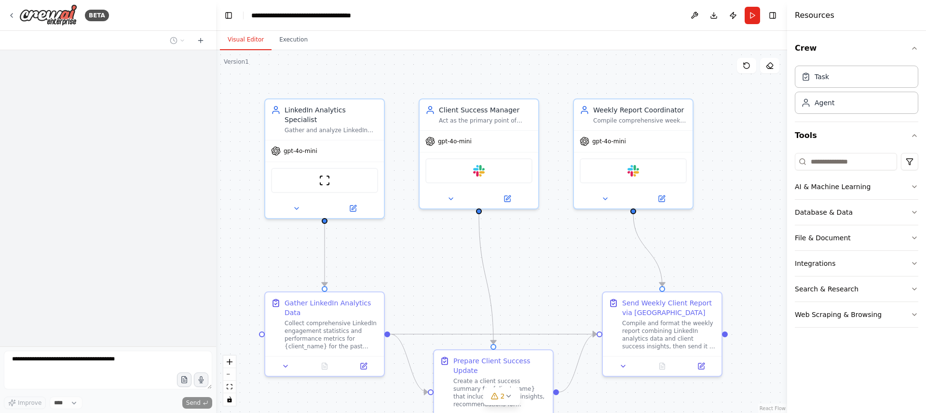
scroll to position [833, 0]
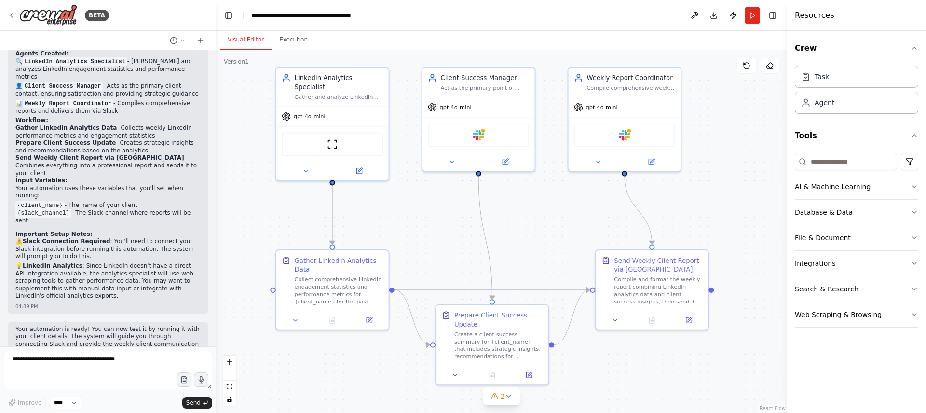
drag, startPoint x: 708, startPoint y: 241, endPoint x: 710, endPoint y: 199, distance: 42.0
